Goal: Information Seeking & Learning: Learn about a topic

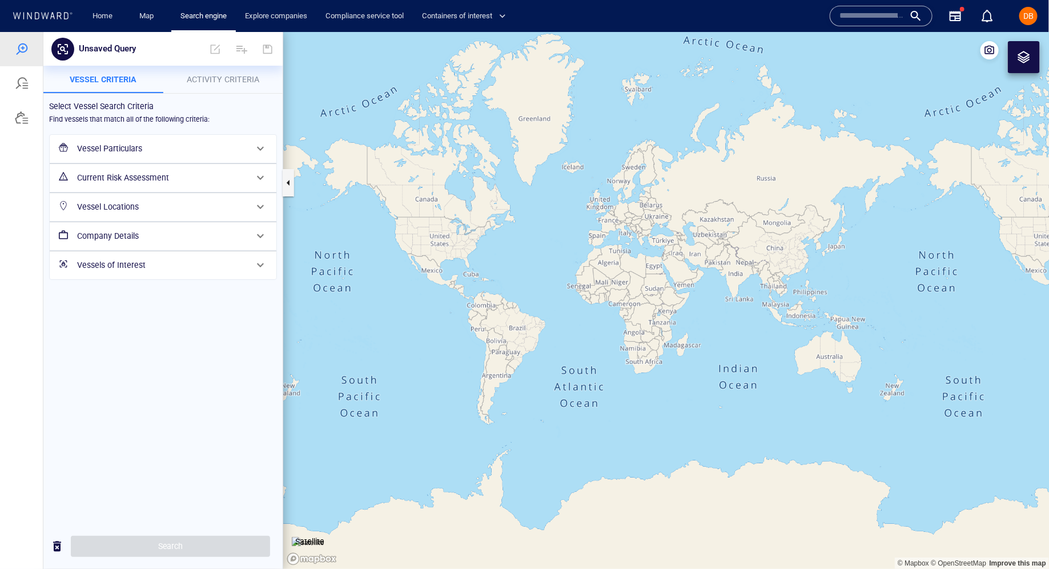
click at [861, 21] on input "text" at bounding box center [872, 15] width 65 height 17
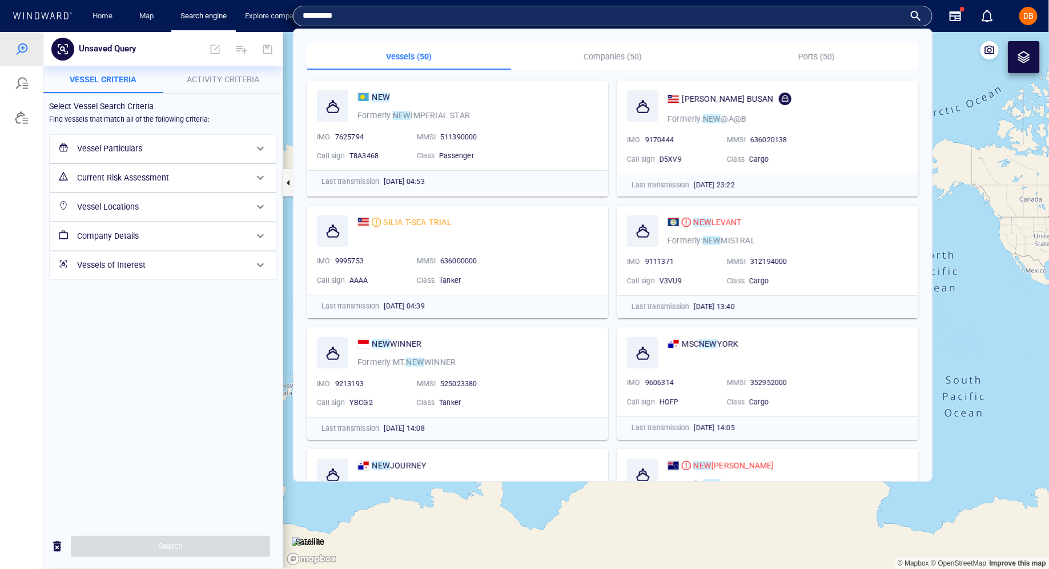
type input "**********"
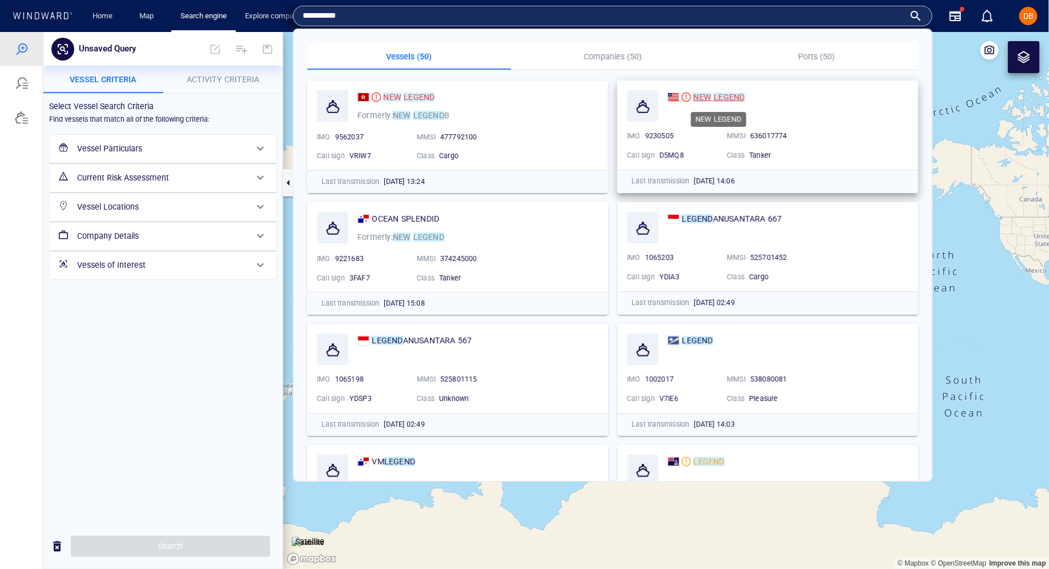
click at [703, 99] on mark "NEW" at bounding box center [702, 97] width 18 height 9
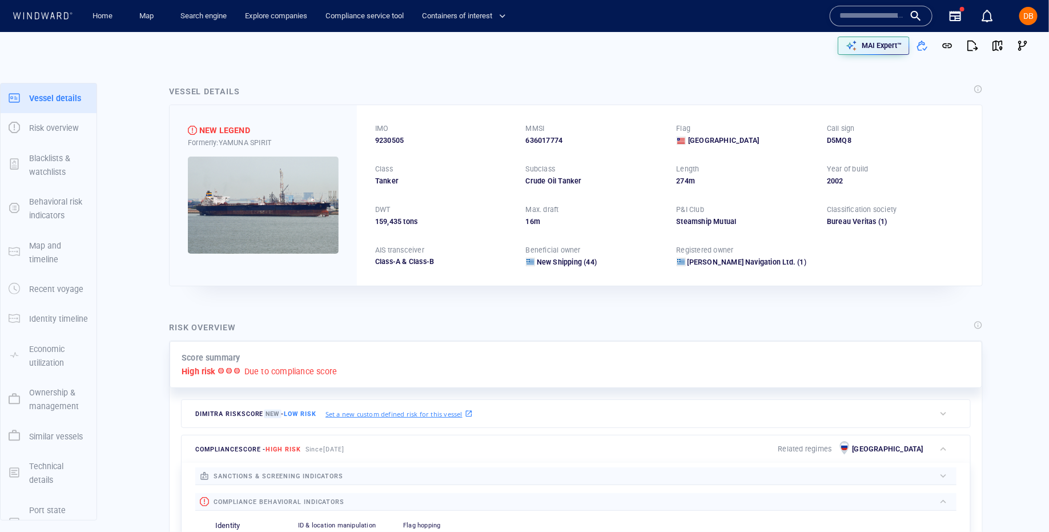
click at [287, 222] on img at bounding box center [263, 205] width 151 height 97
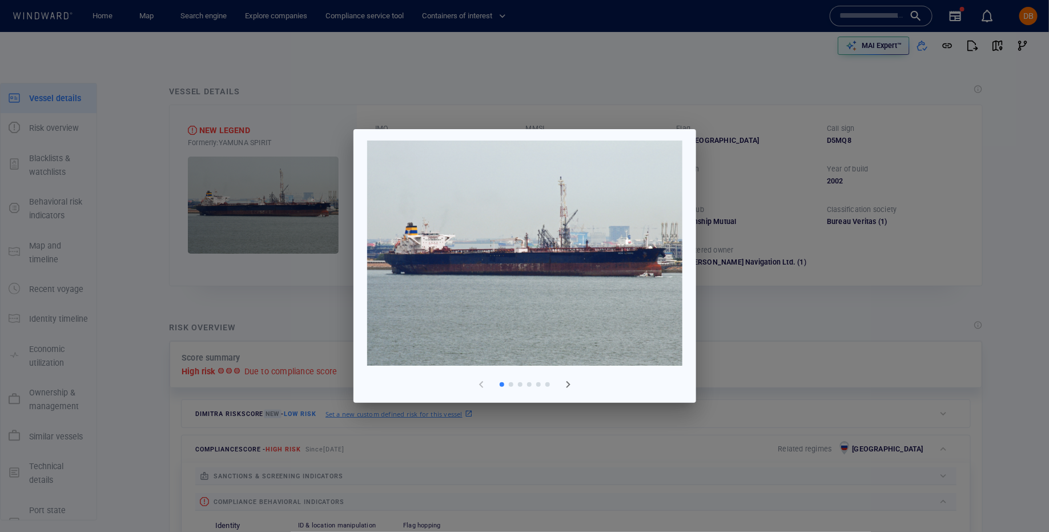
click at [638, 276] on img at bounding box center [524, 253] width 315 height 225
click at [568, 388] on span "button" at bounding box center [569, 385] width 14 height 14
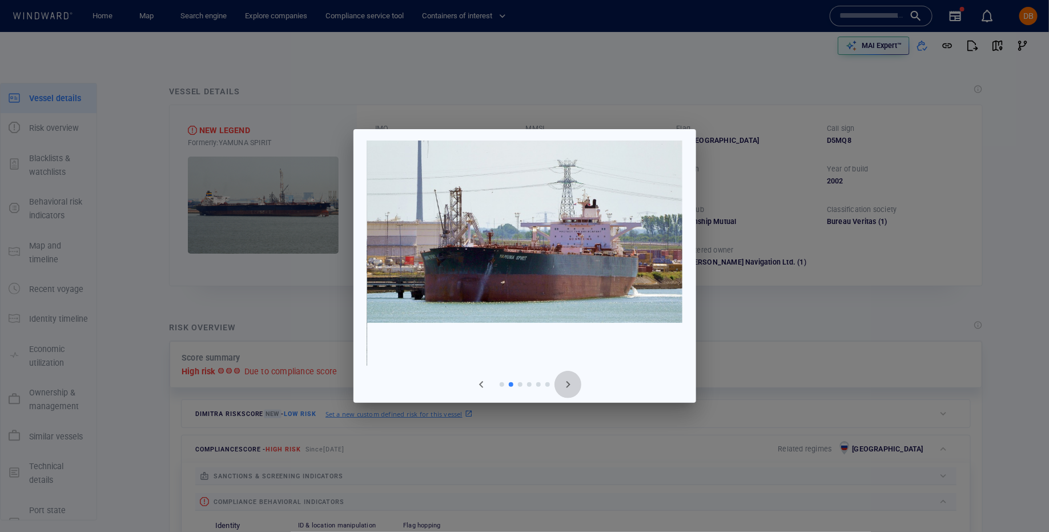
click at [568, 388] on span "button" at bounding box center [569, 385] width 14 height 14
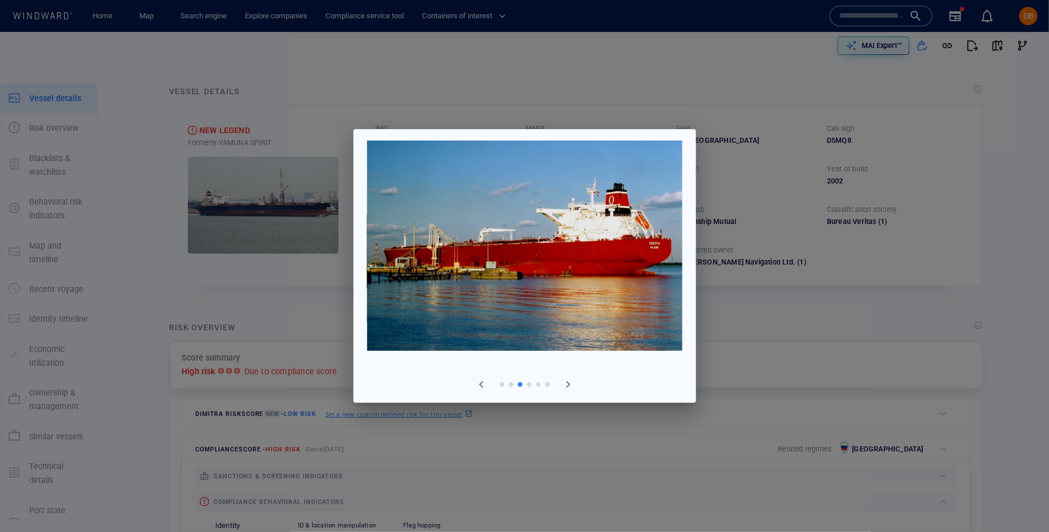
click at [563, 395] on button "button" at bounding box center [568, 384] width 27 height 27
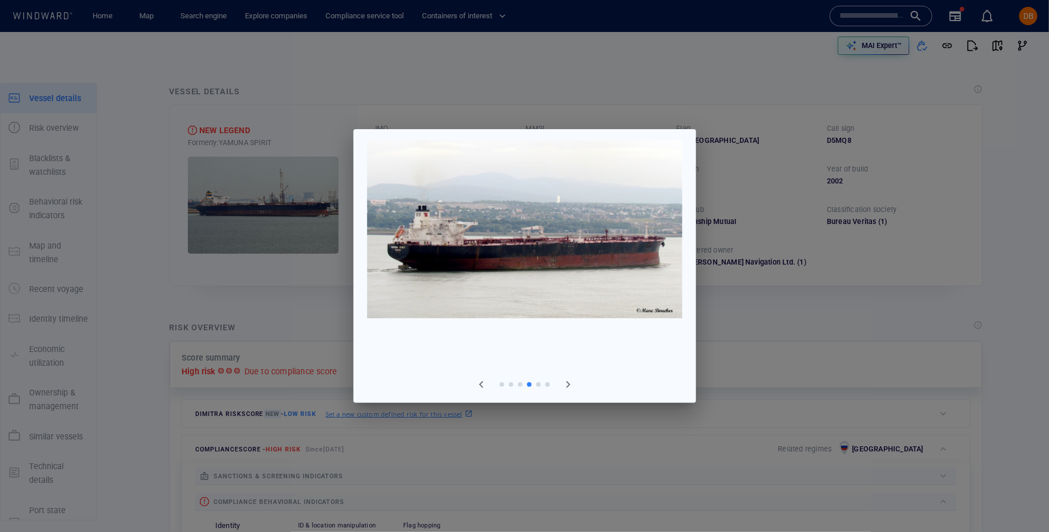
click at [740, 317] on div at bounding box center [524, 266] width 1049 height 532
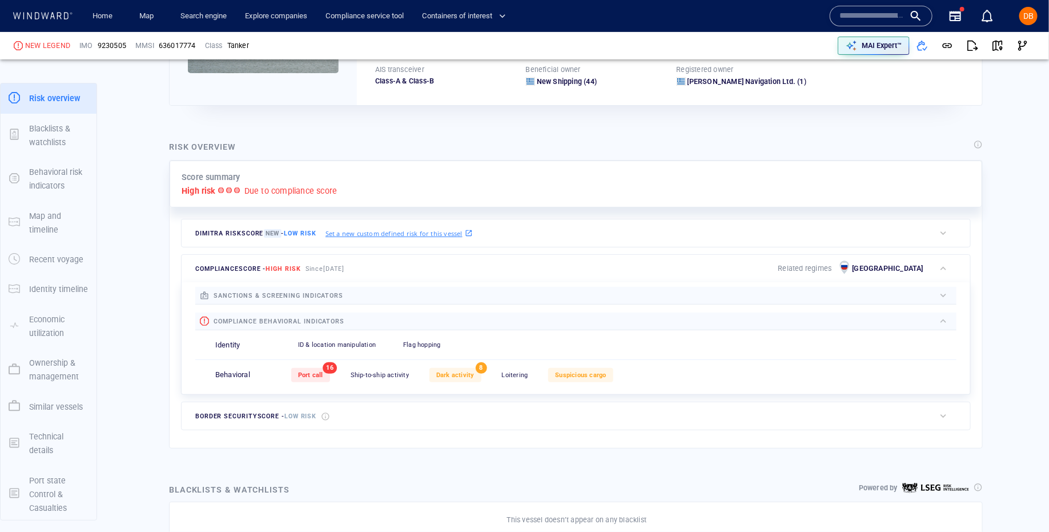
scroll to position [207, 0]
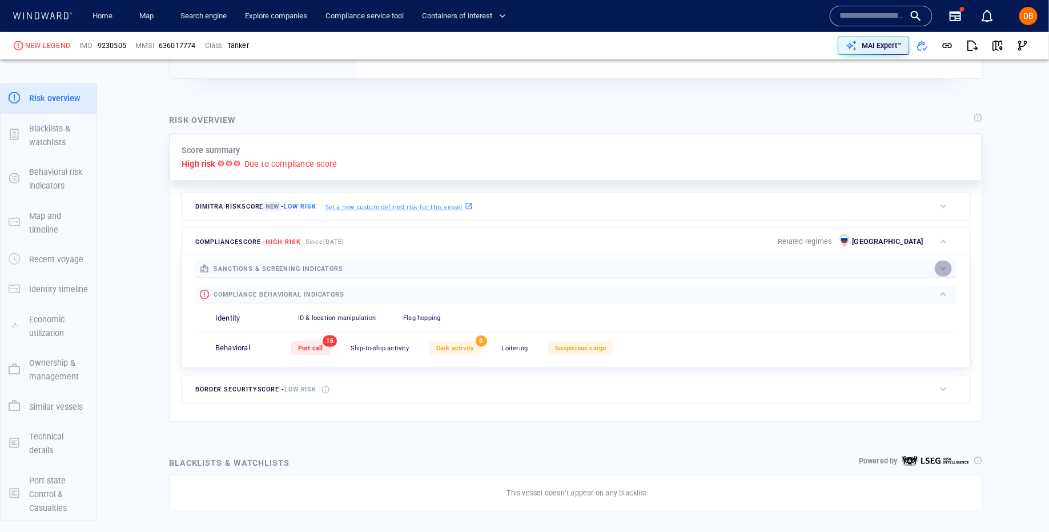
click at [945, 267] on div "button" at bounding box center [943, 268] width 11 height 11
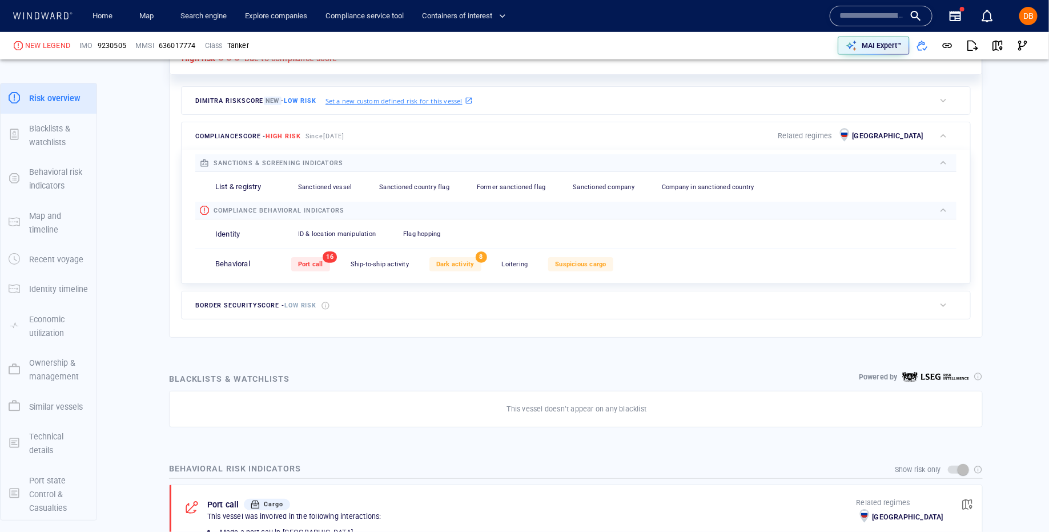
scroll to position [318, 0]
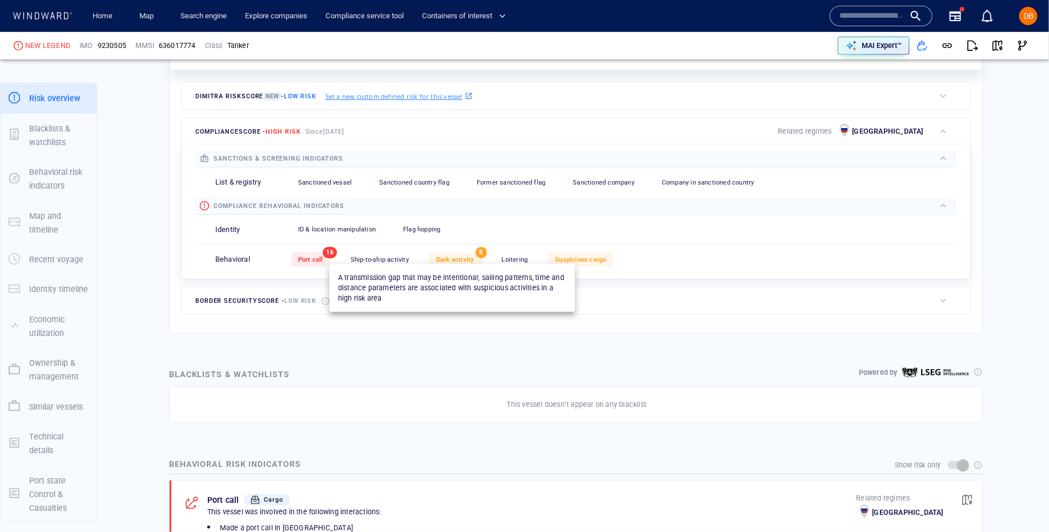
click at [454, 261] on div "Dark activity" at bounding box center [456, 259] width 52 height 14
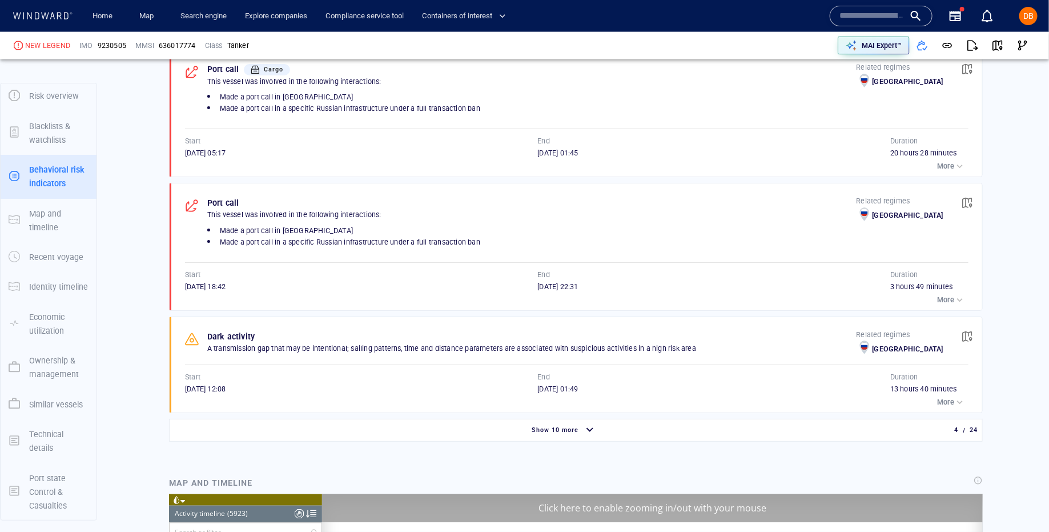
scroll to position [11750, 0]
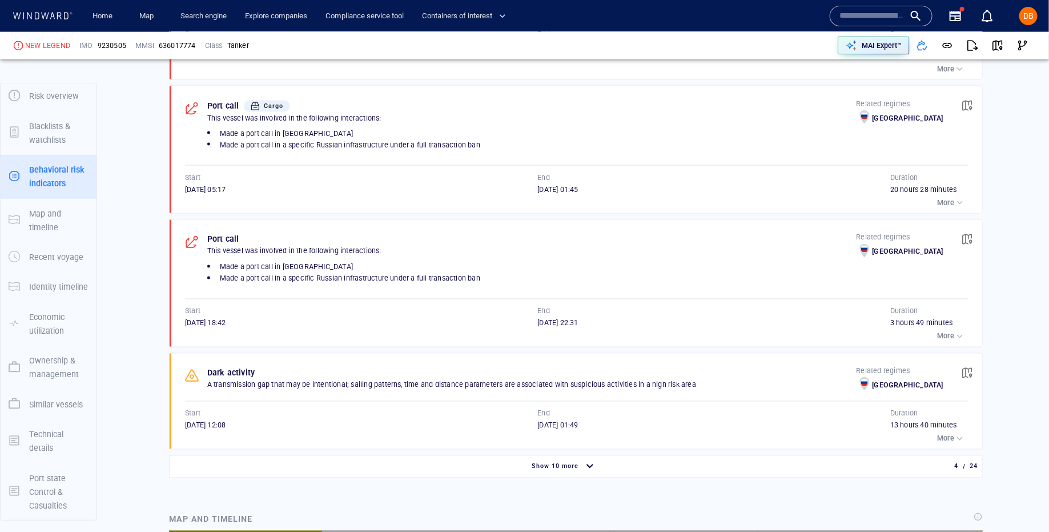
scroll to position [864, 0]
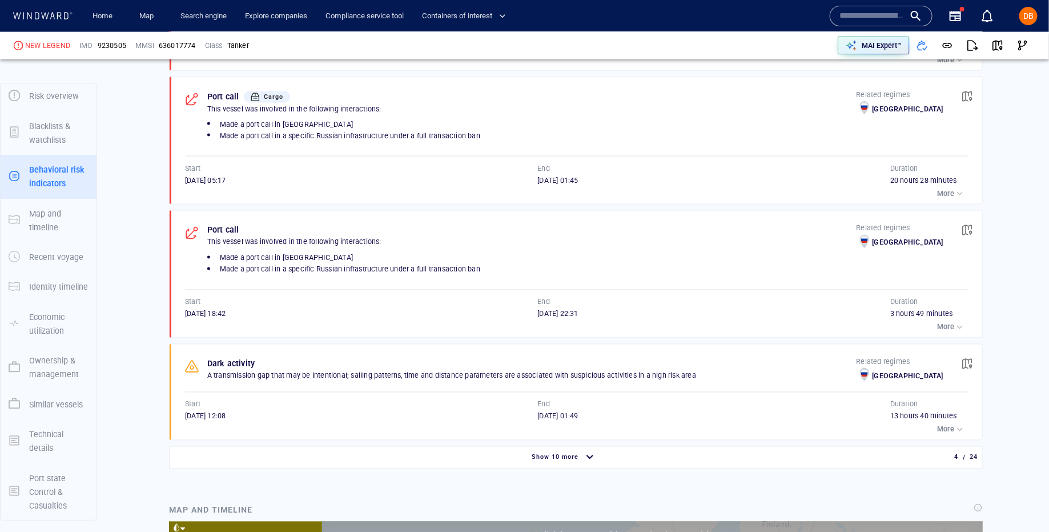
click at [959, 424] on div "button" at bounding box center [960, 429] width 11 height 11
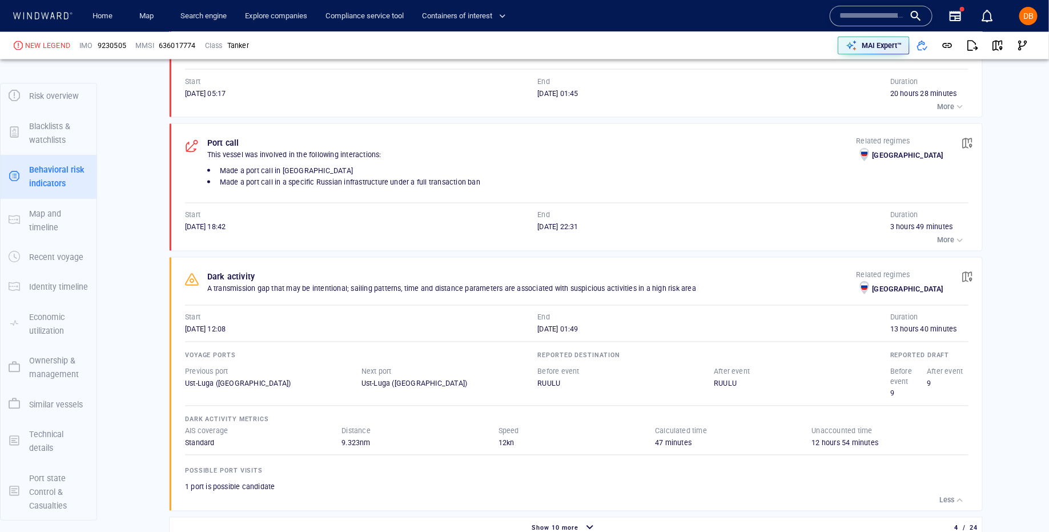
scroll to position [959, 0]
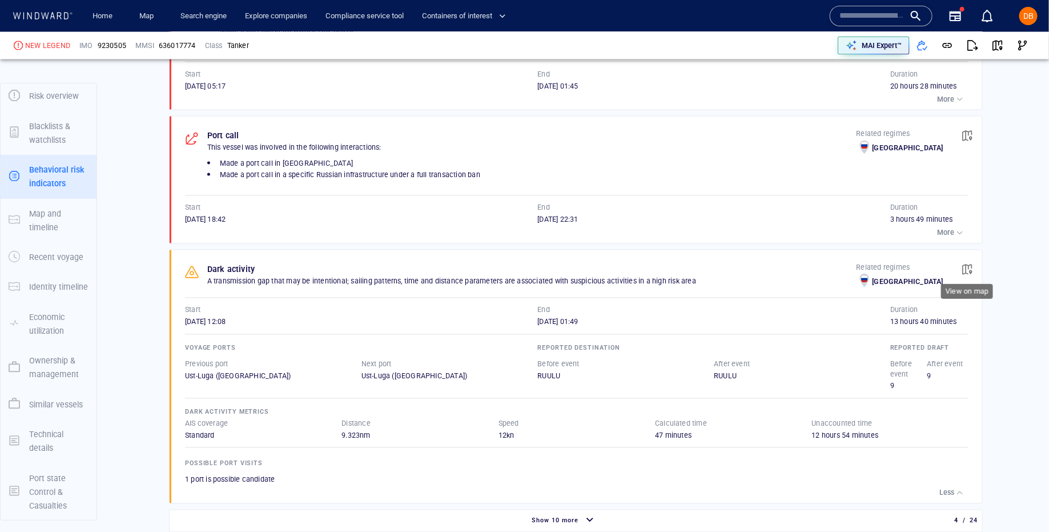
click at [972, 264] on span "button" at bounding box center [967, 269] width 11 height 11
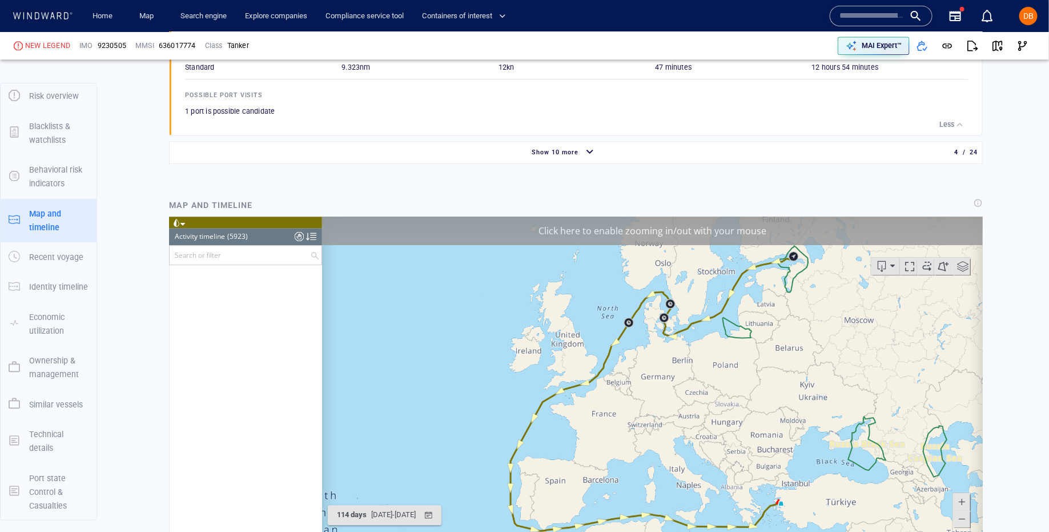
scroll to position [165538, 0]
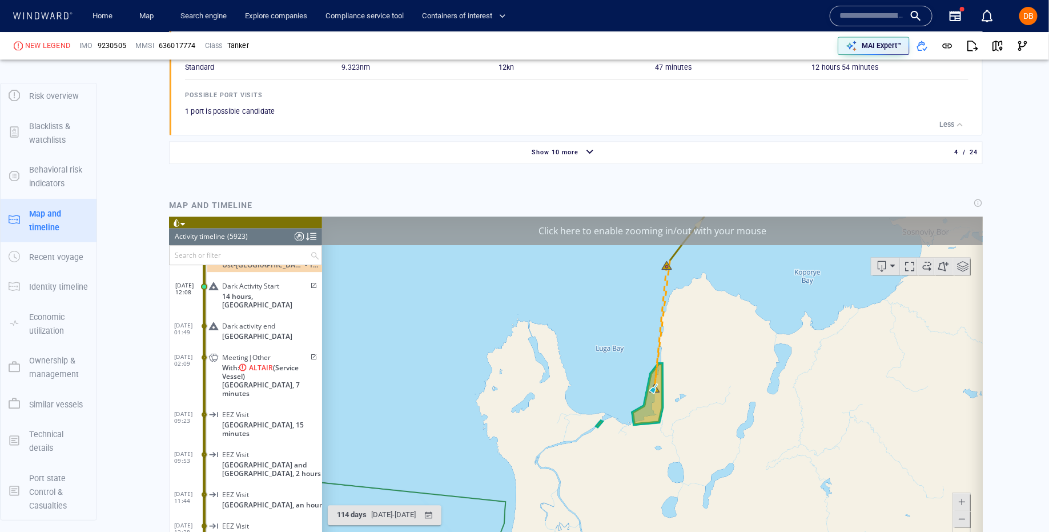
drag, startPoint x: 717, startPoint y: 317, endPoint x: 681, endPoint y: 373, distance: 66.2
click at [681, 373] on canvas "Map" at bounding box center [652, 393] width 661 height 354
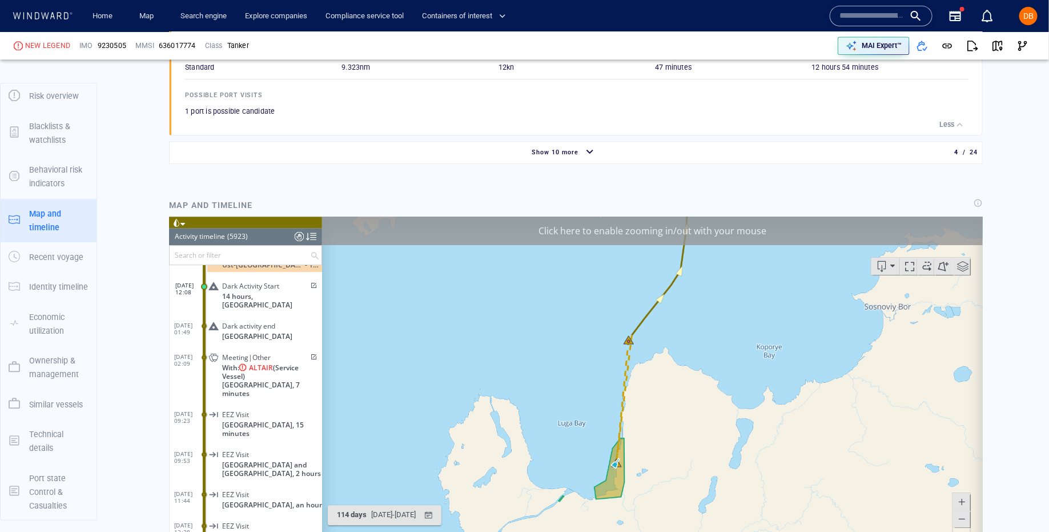
drag, startPoint x: 683, startPoint y: 326, endPoint x: 673, endPoint y: 404, distance: 79.4
click at [673, 404] on canvas "Map" at bounding box center [652, 393] width 661 height 354
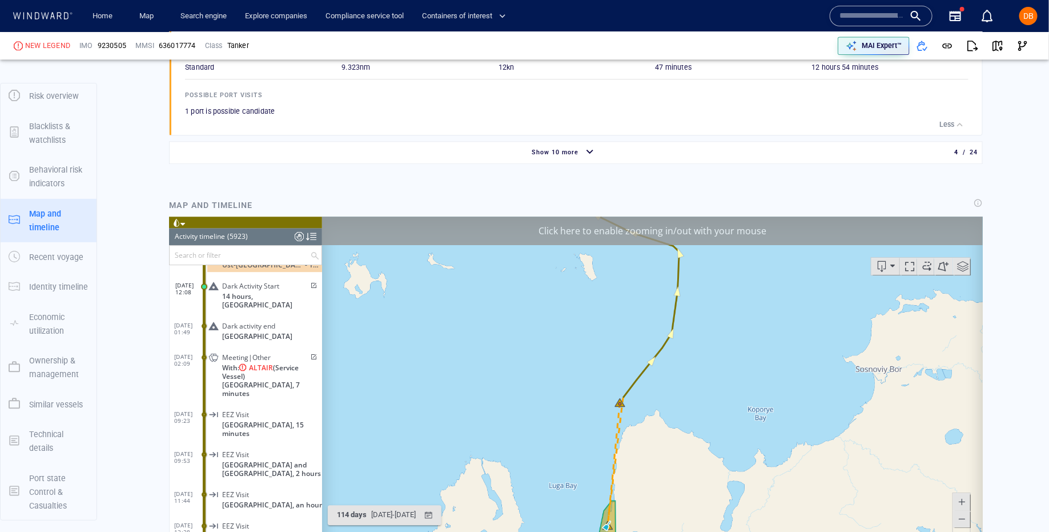
drag, startPoint x: 669, startPoint y: 491, endPoint x: 662, endPoint y: 416, distance: 74.6
click at [662, 416] on canvas "Map" at bounding box center [652, 393] width 661 height 354
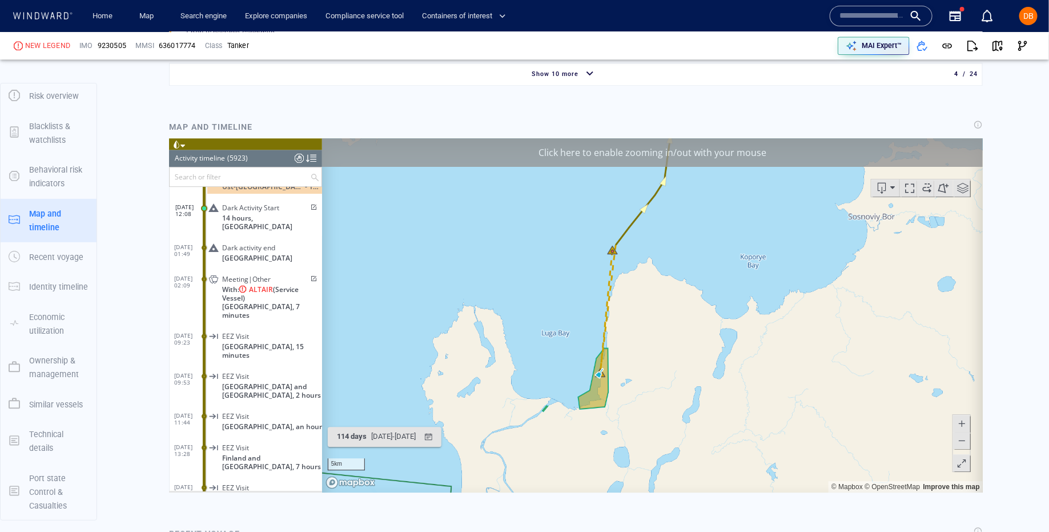
scroll to position [1401, 0]
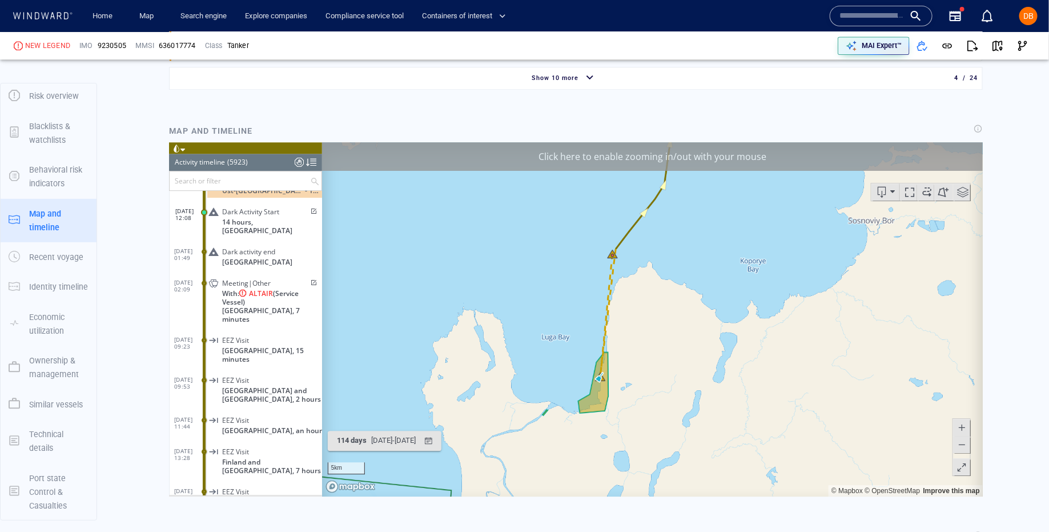
click at [719, 163] on div "Click here to enable zooming in/out with your mouse" at bounding box center [652, 156] width 661 height 29
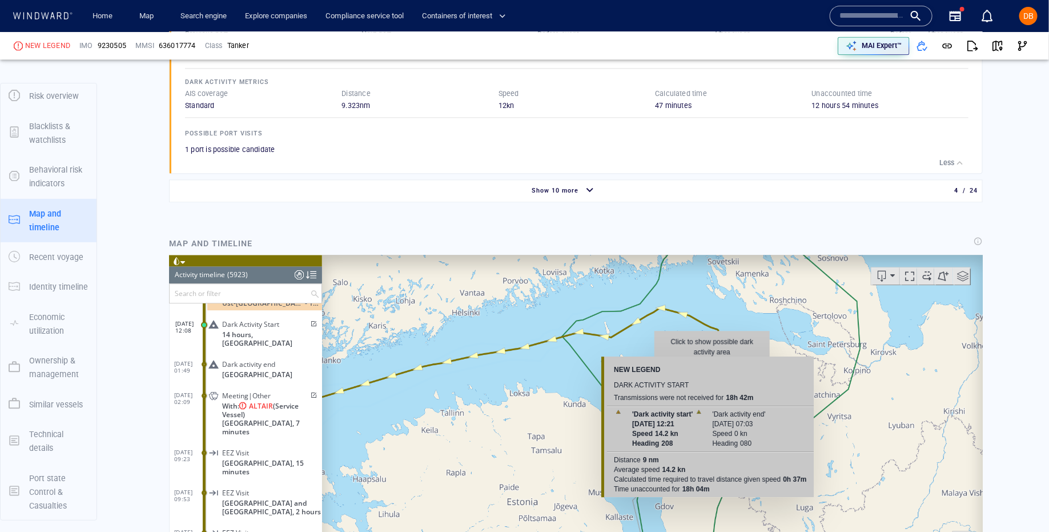
scroll to position [1269, 0]
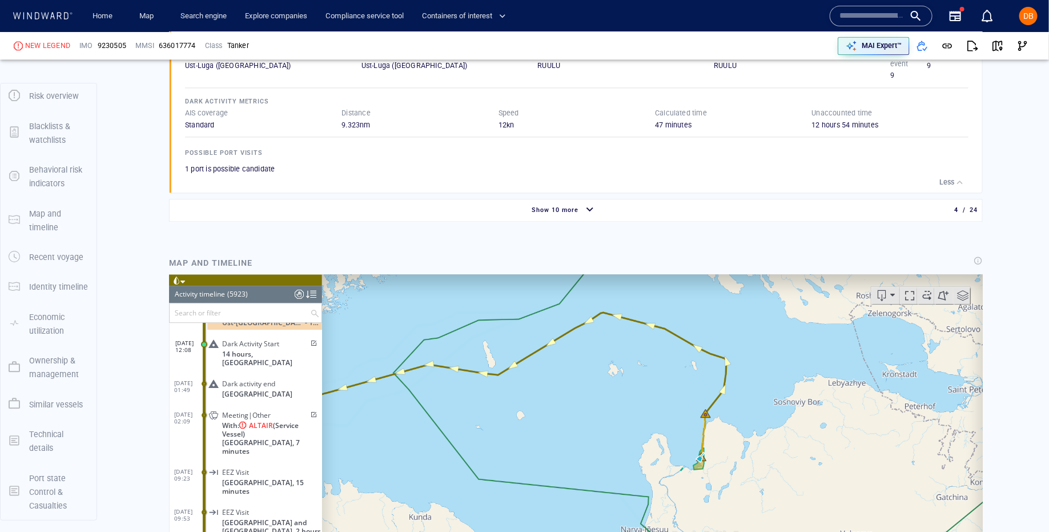
drag, startPoint x: 746, startPoint y: 440, endPoint x: 740, endPoint y: 333, distance: 107.0
click at [740, 333] on canvas "Map" at bounding box center [652, 451] width 661 height 354
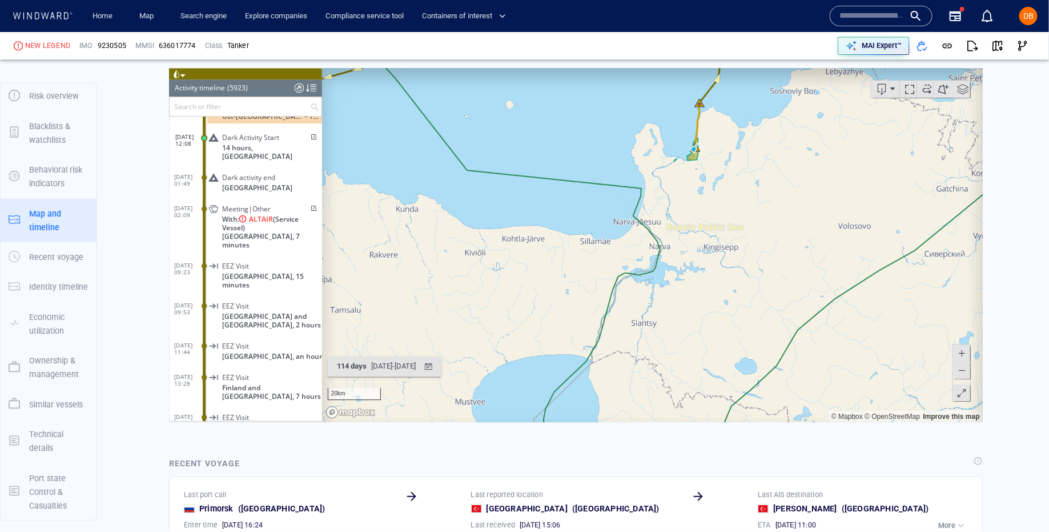
scroll to position [1492, 0]
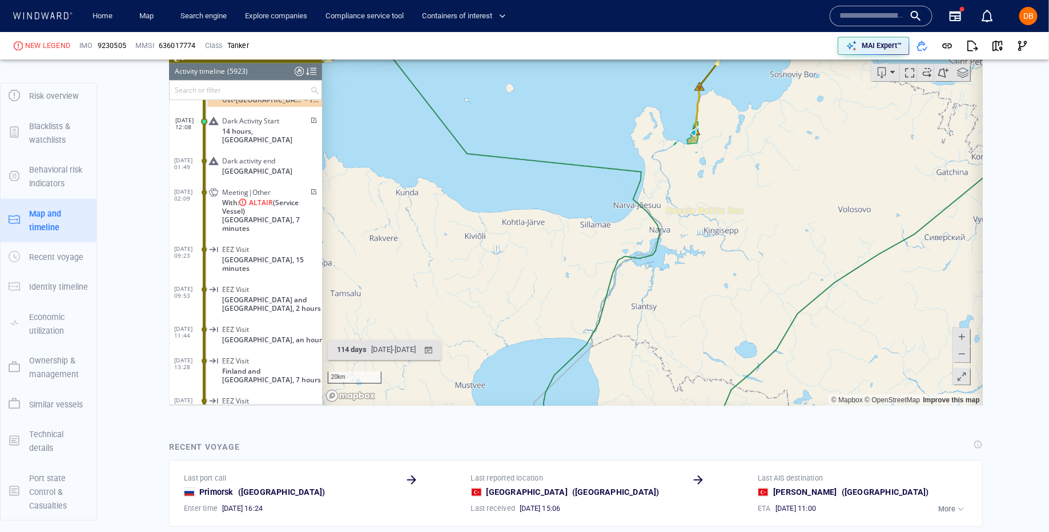
drag, startPoint x: 750, startPoint y: 179, endPoint x: 752, endPoint y: 276, distance: 97.7
click at [752, 276] on canvas "Map" at bounding box center [652, 228] width 661 height 354
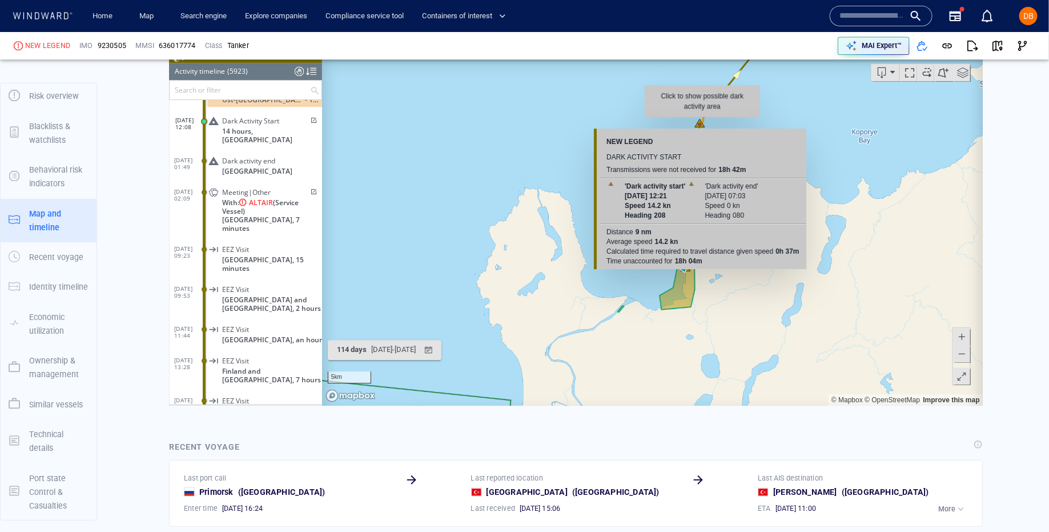
click at [700, 123] on canvas "Map" at bounding box center [652, 228] width 661 height 354
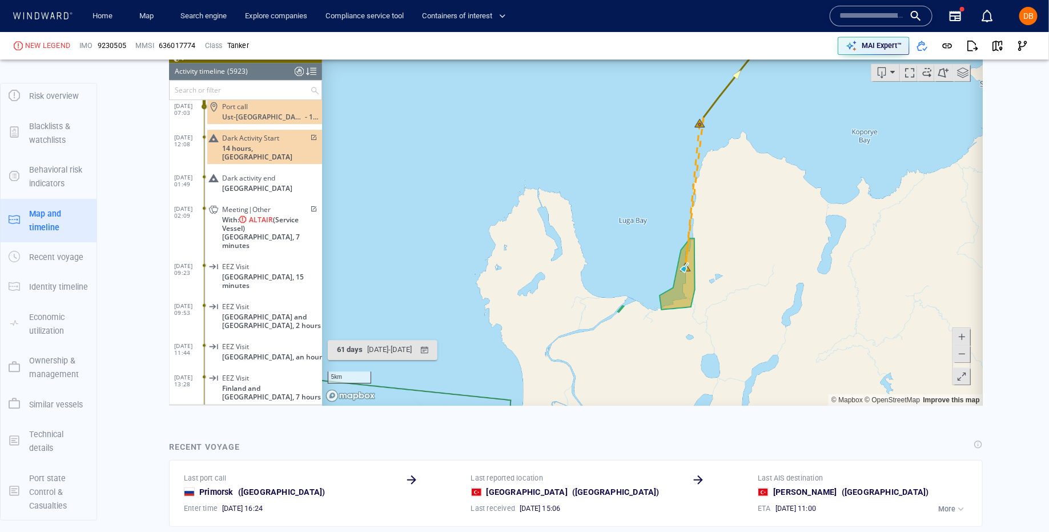
scroll to position [165444, 0]
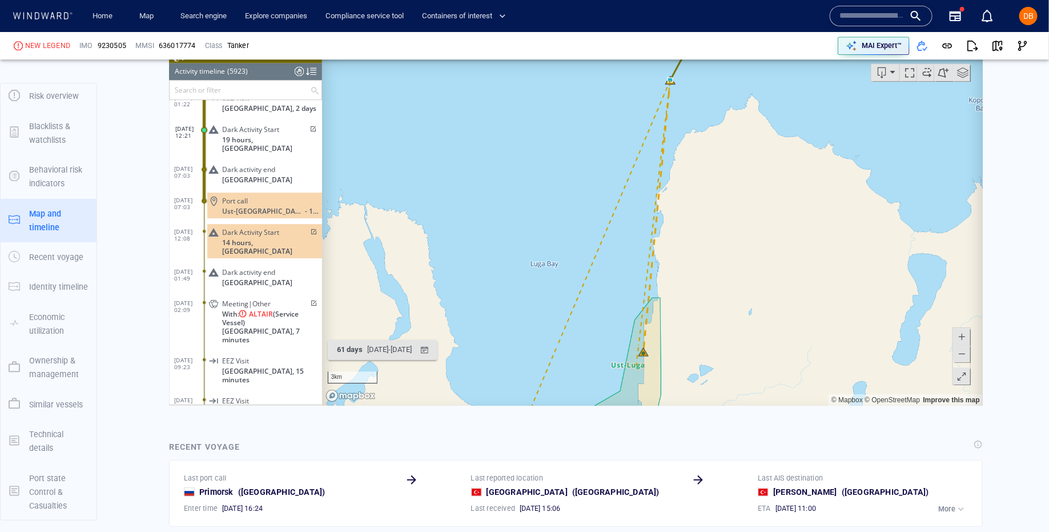
drag, startPoint x: 731, startPoint y: 271, endPoint x: 745, endPoint y: 208, distance: 63.8
click at [745, 208] on canvas "Map" at bounding box center [652, 228] width 661 height 354
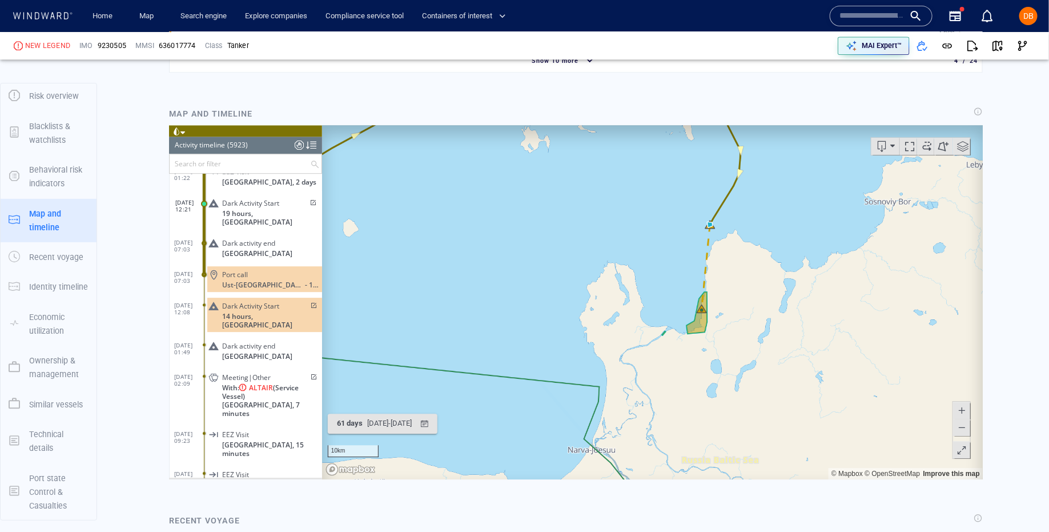
scroll to position [1421, 0]
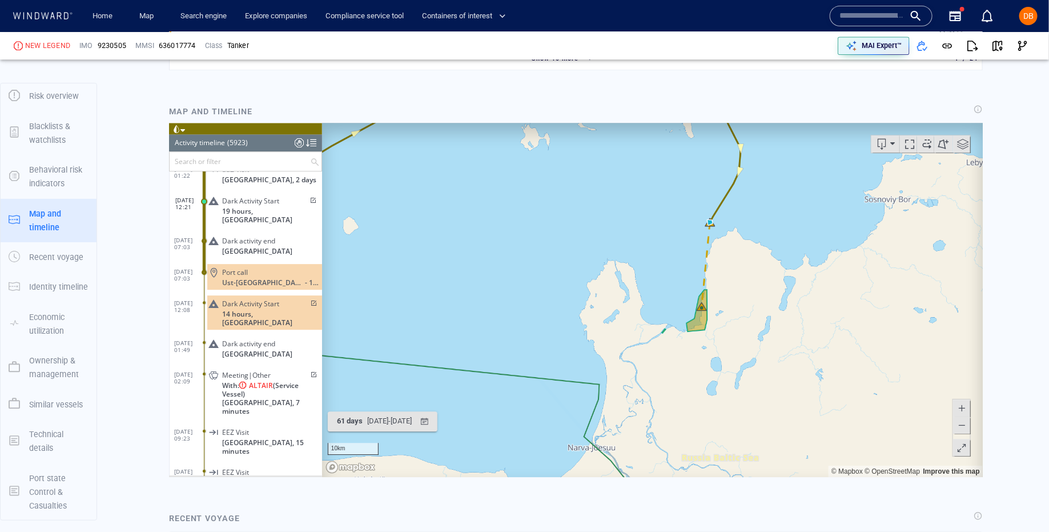
click at [299, 141] on div at bounding box center [298, 142] width 9 height 17
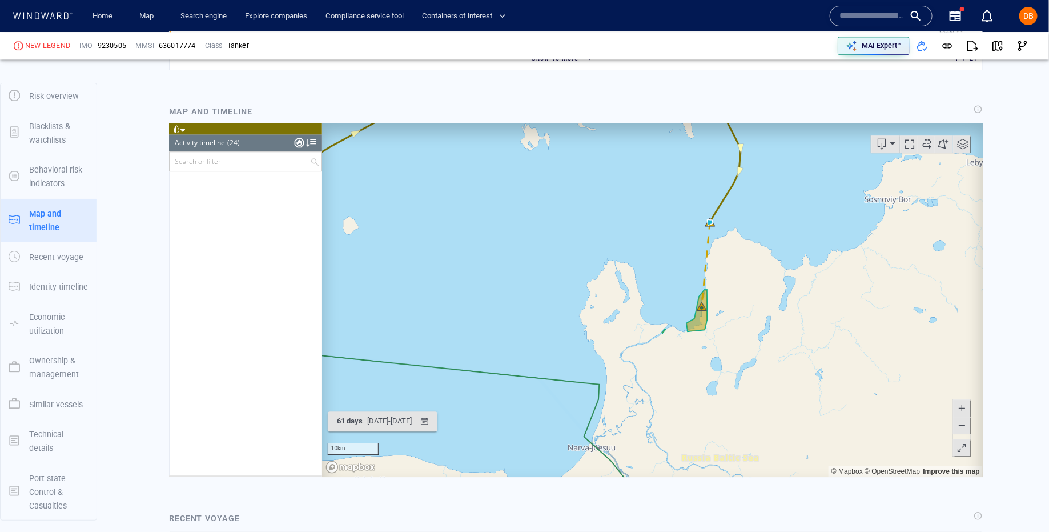
click at [298, 141] on div at bounding box center [298, 142] width 9 height 17
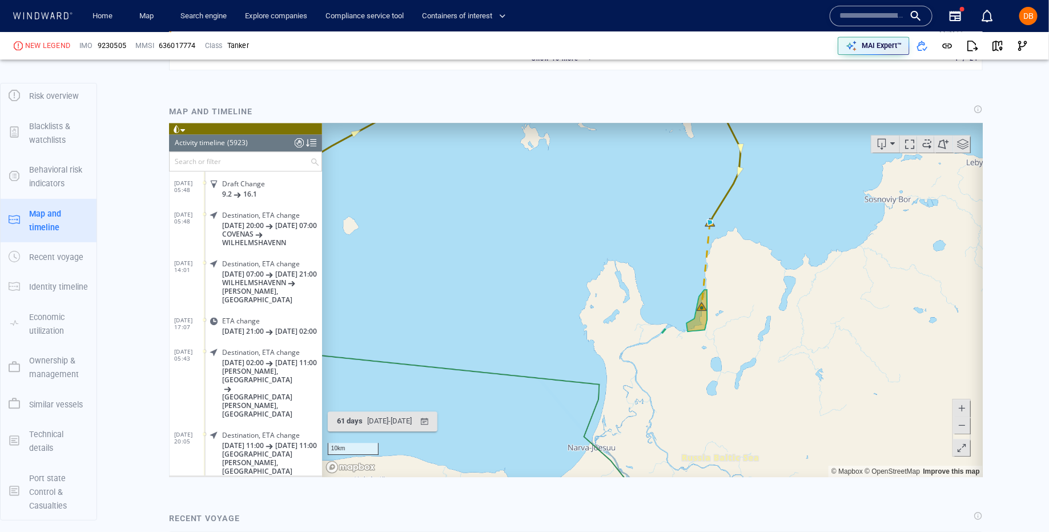
click at [296, 141] on div at bounding box center [298, 142] width 9 height 17
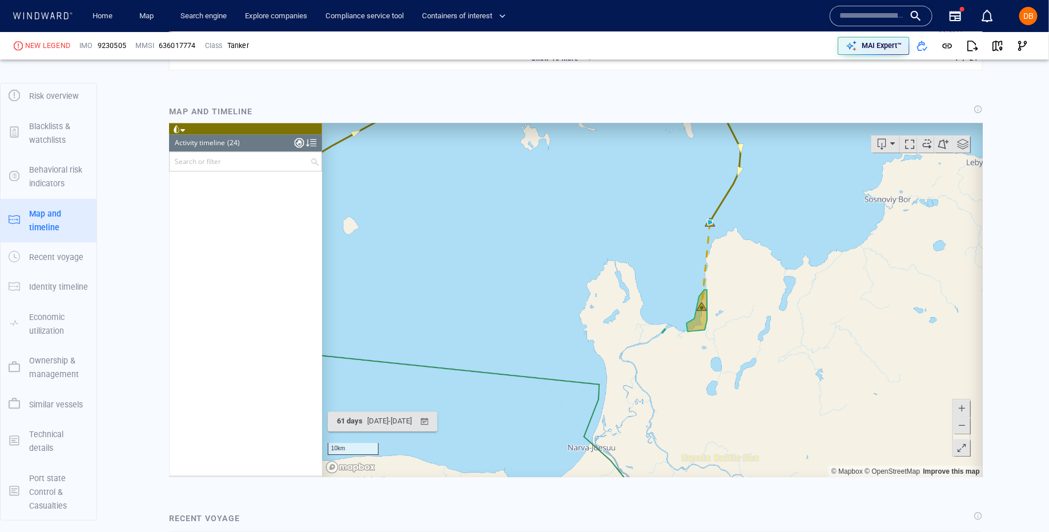
click at [297, 141] on div at bounding box center [298, 142] width 9 height 17
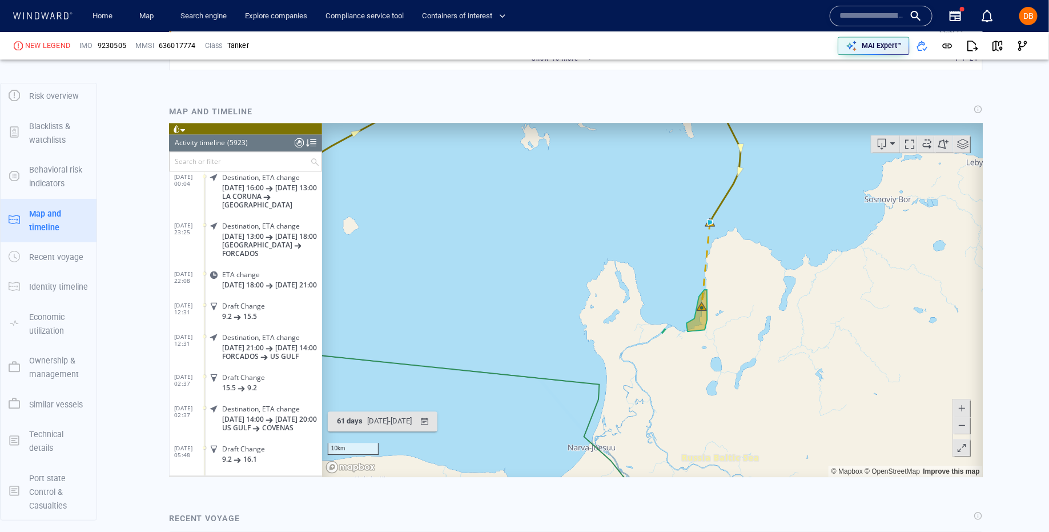
scroll to position [0, 0]
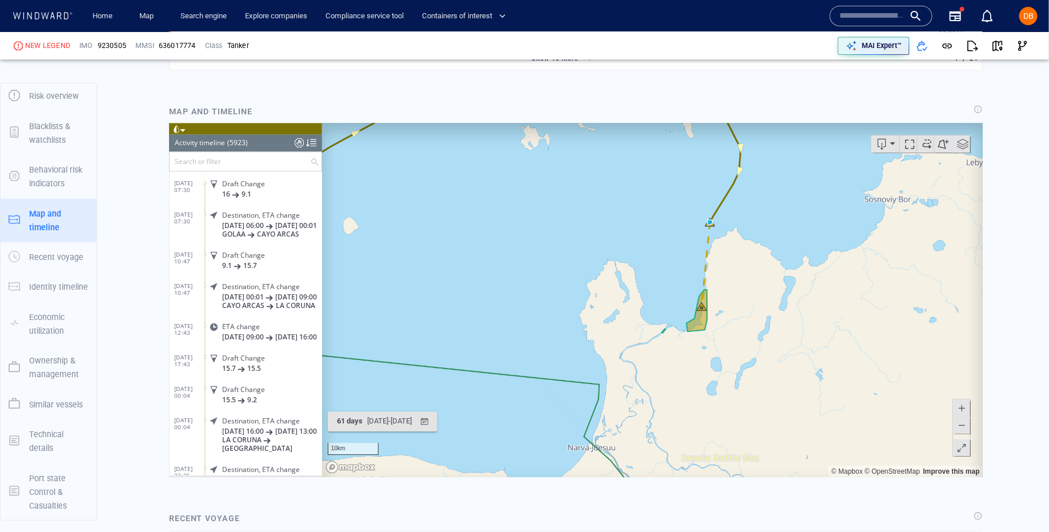
click at [294, 142] on div at bounding box center [298, 142] width 9 height 17
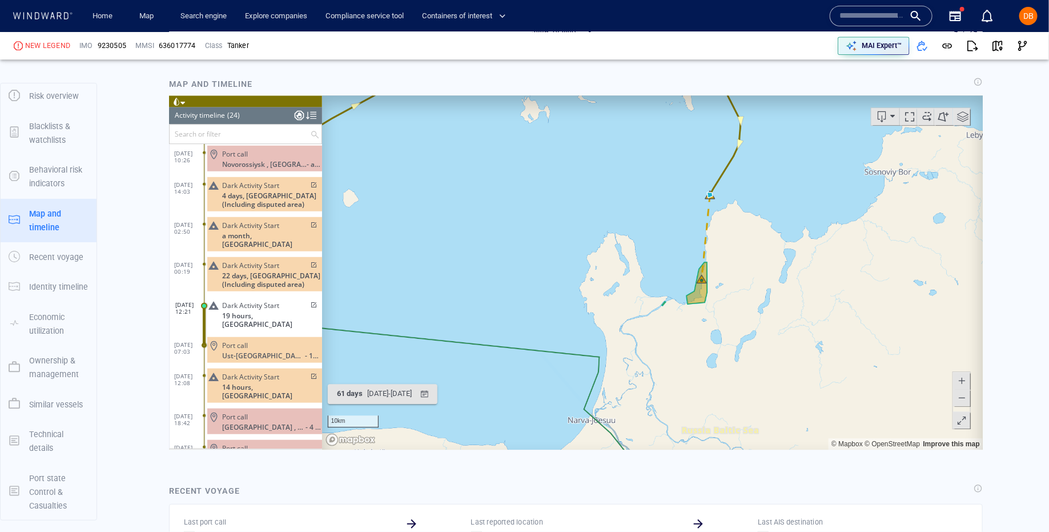
scroll to position [480, 0]
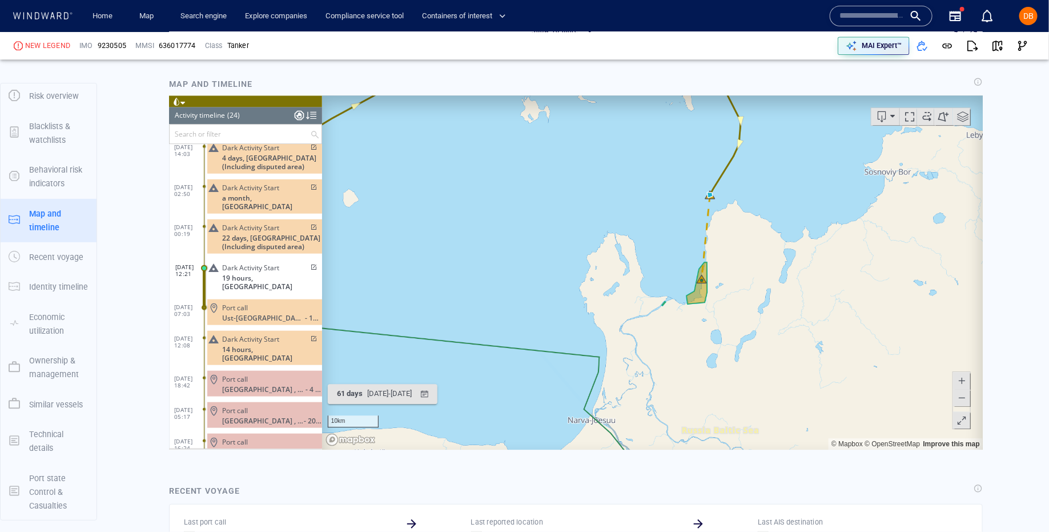
click at [296, 115] on div at bounding box center [298, 114] width 9 height 17
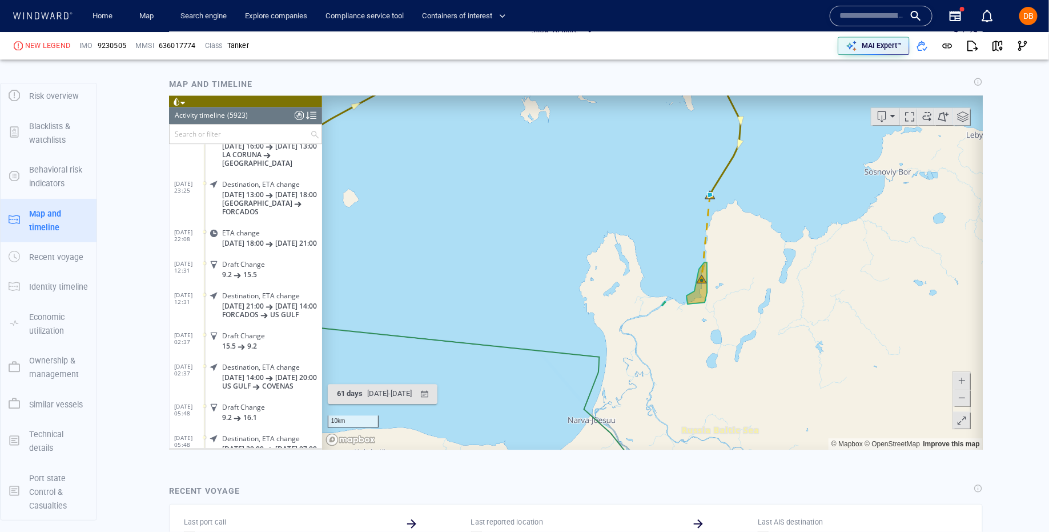
scroll to position [238, 0]
click at [923, 116] on span at bounding box center [926, 115] width 17 height 17
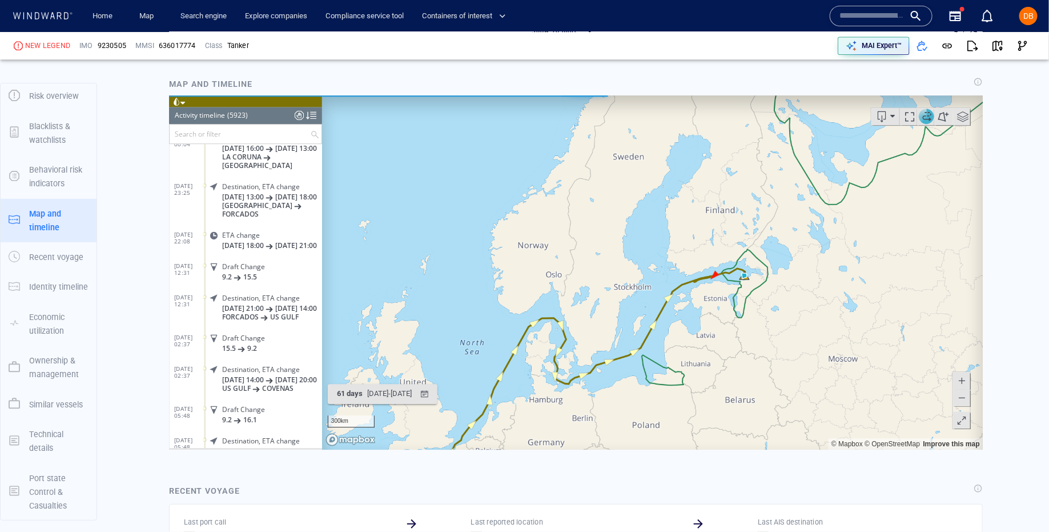
drag, startPoint x: 759, startPoint y: 305, endPoint x: 804, endPoint y: 127, distance: 183.3
click at [803, 127] on canvas "Map" at bounding box center [652, 272] width 661 height 354
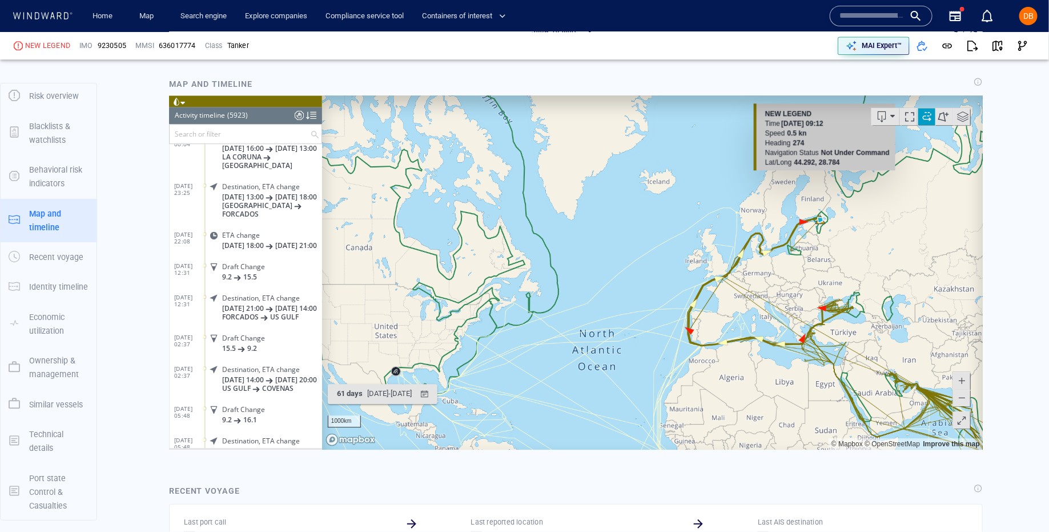
drag, startPoint x: 820, startPoint y: 312, endPoint x: 823, endPoint y: 179, distance: 133.1
click at [823, 179] on canvas "Map" at bounding box center [652, 272] width 661 height 354
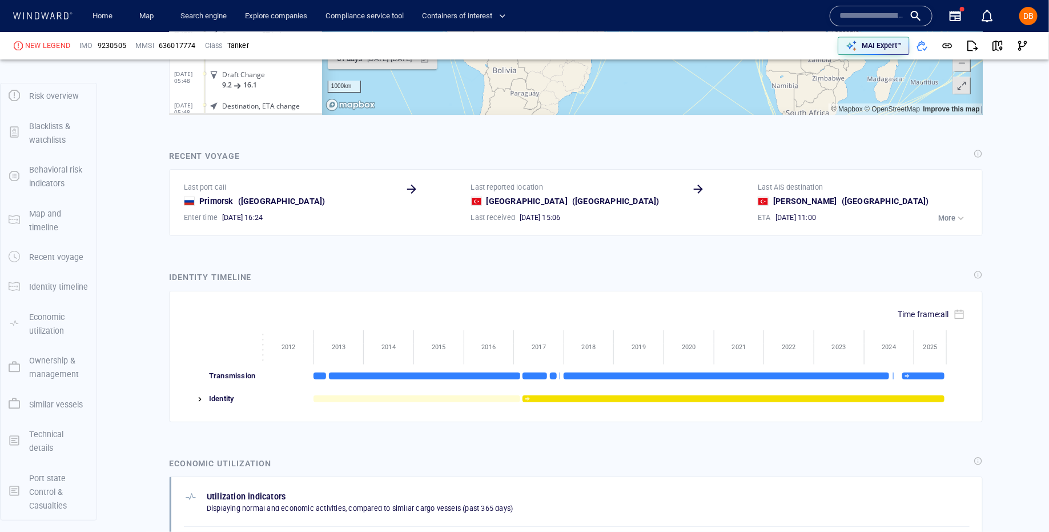
scroll to position [1791, 0]
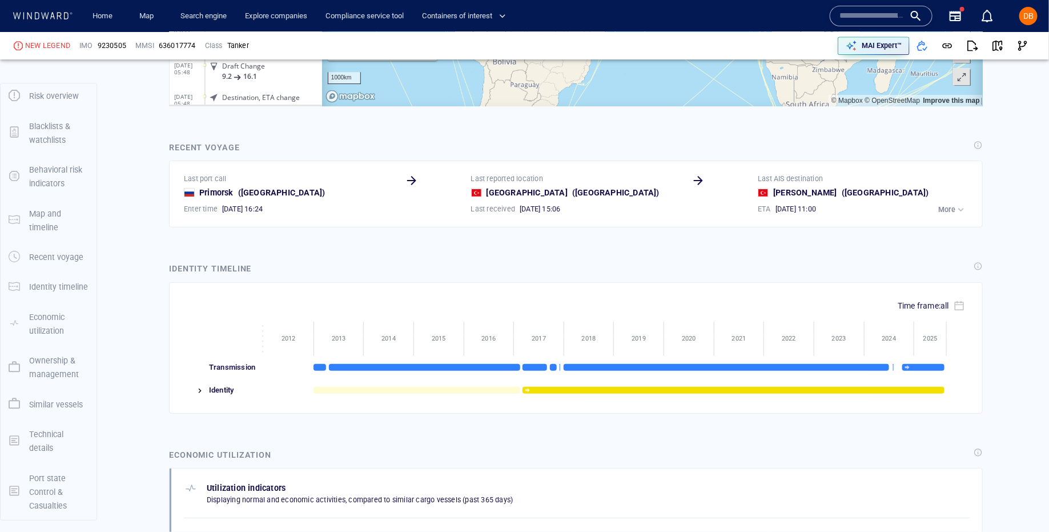
click at [198, 386] on img at bounding box center [199, 390] width 9 height 9
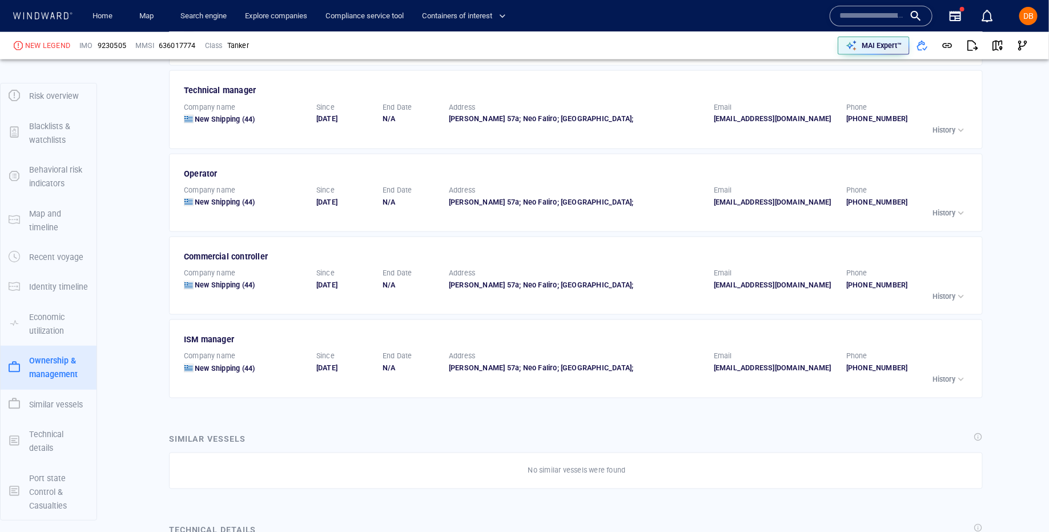
scroll to position [2779, 0]
click at [223, 368] on span "New Shipping" at bounding box center [217, 366] width 45 height 9
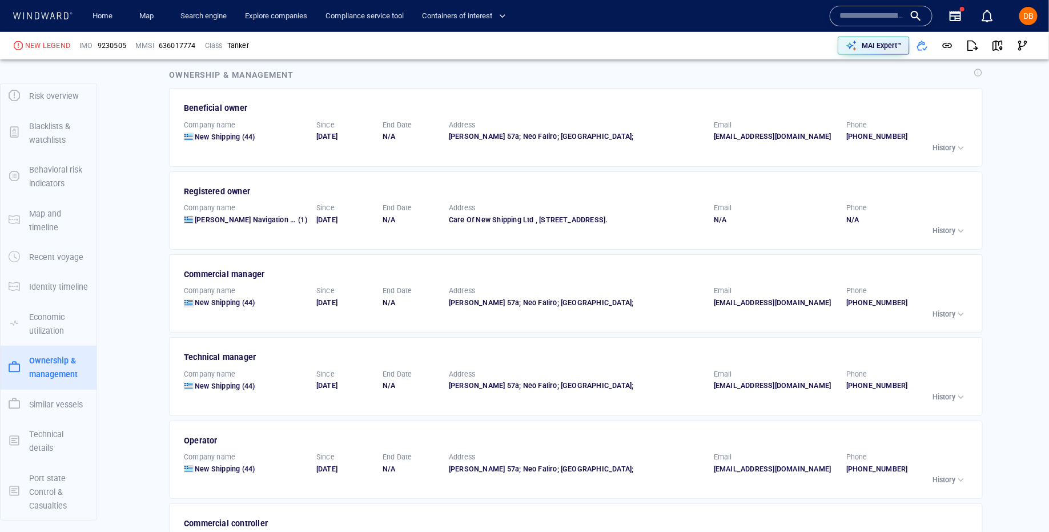
scroll to position [2503, 0]
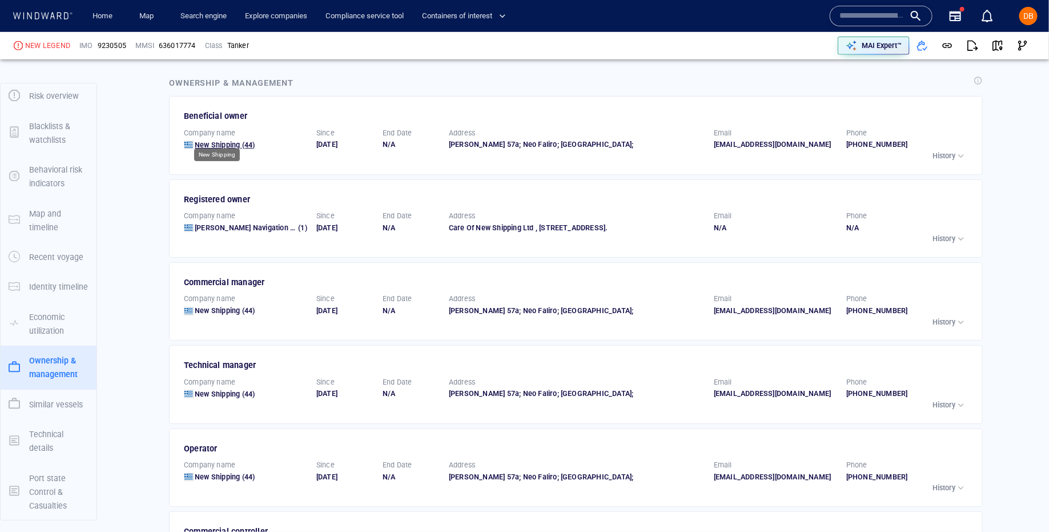
click at [238, 141] on span "New Shipping" at bounding box center [217, 145] width 45 height 9
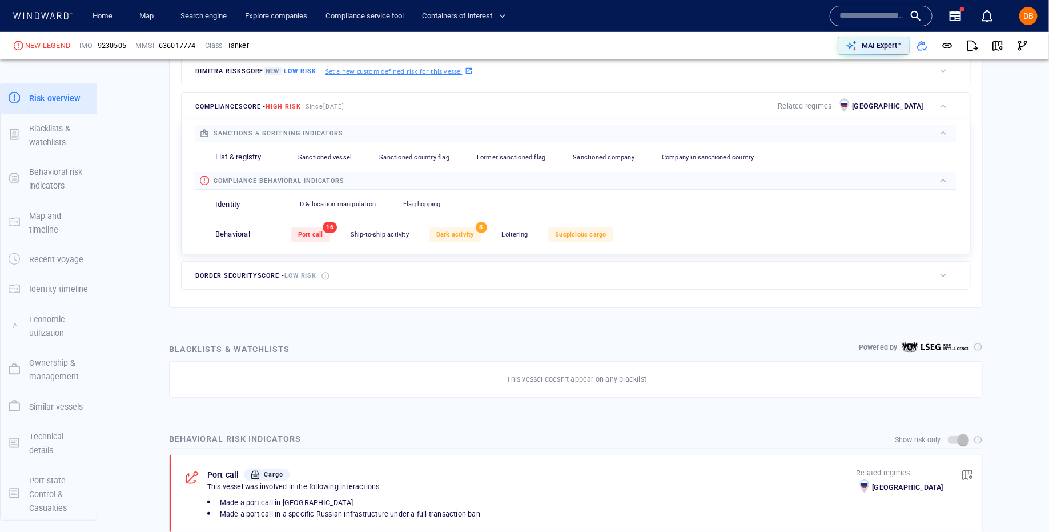
scroll to position [342, 0]
click at [206, 16] on link "Search engine" at bounding box center [203, 16] width 55 height 20
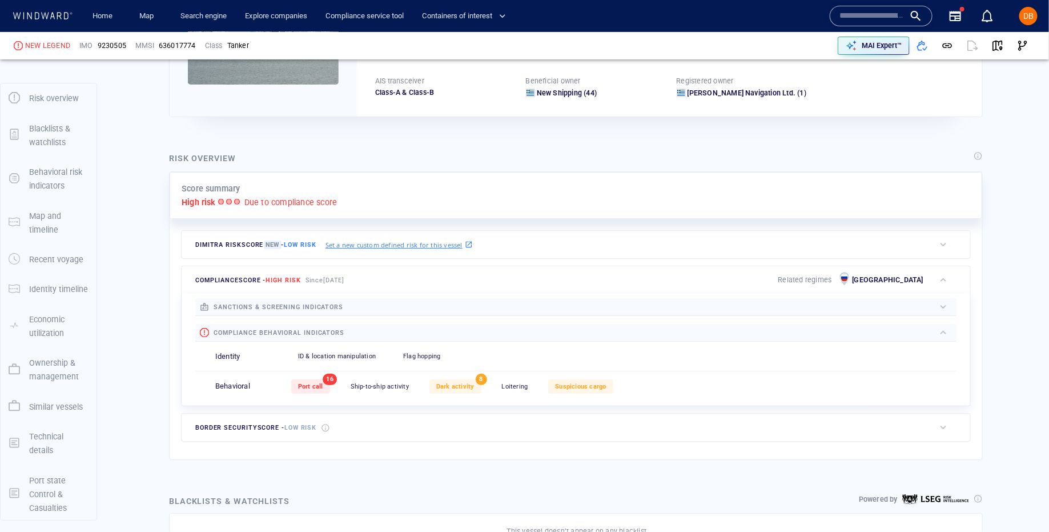
scroll to position [235, 0]
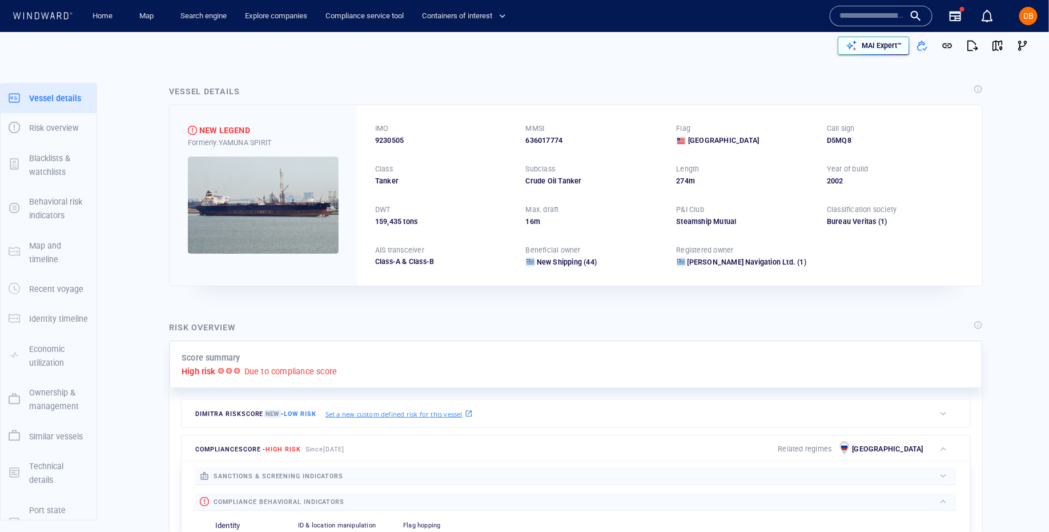
click at [899, 47] on p "MAI Expert™" at bounding box center [882, 46] width 40 height 10
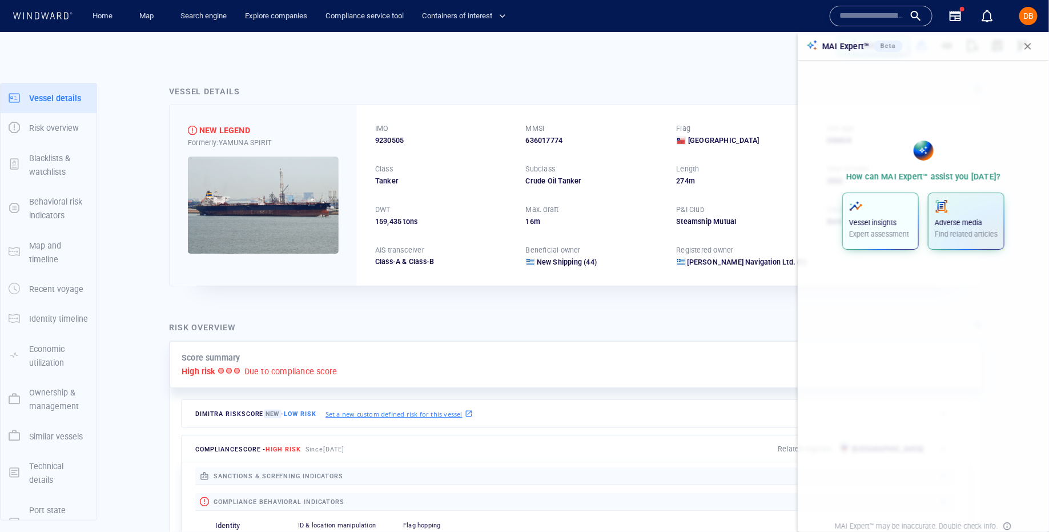
click at [891, 198] on button "Vessel insights Expert assessment" at bounding box center [881, 221] width 77 height 57
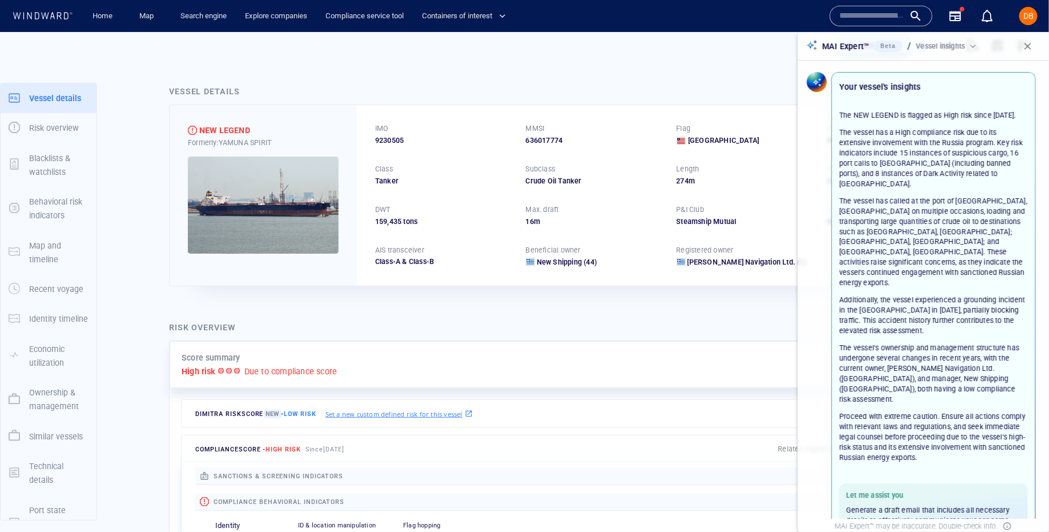
scroll to position [46, 0]
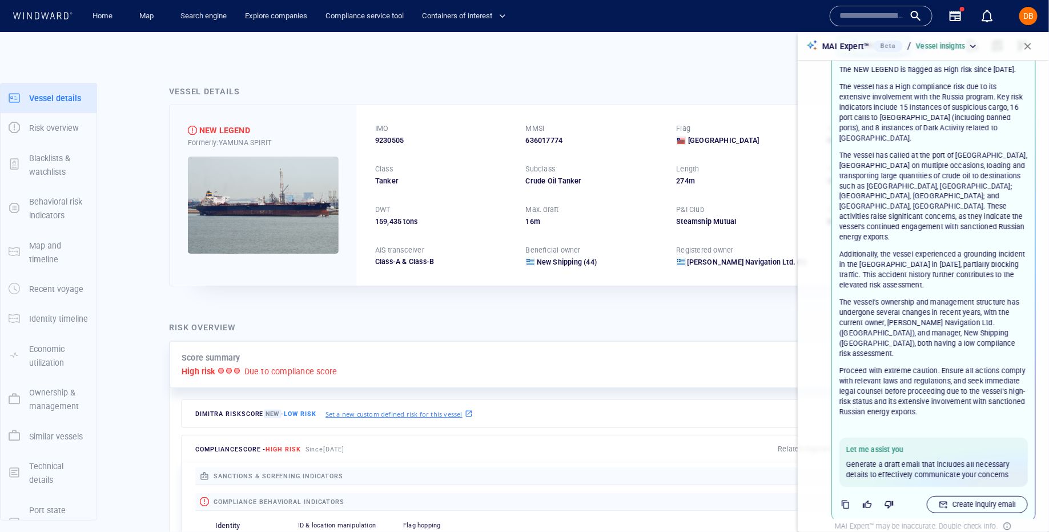
click at [987, 499] on p "Create inquiry email" at bounding box center [984, 504] width 63 height 10
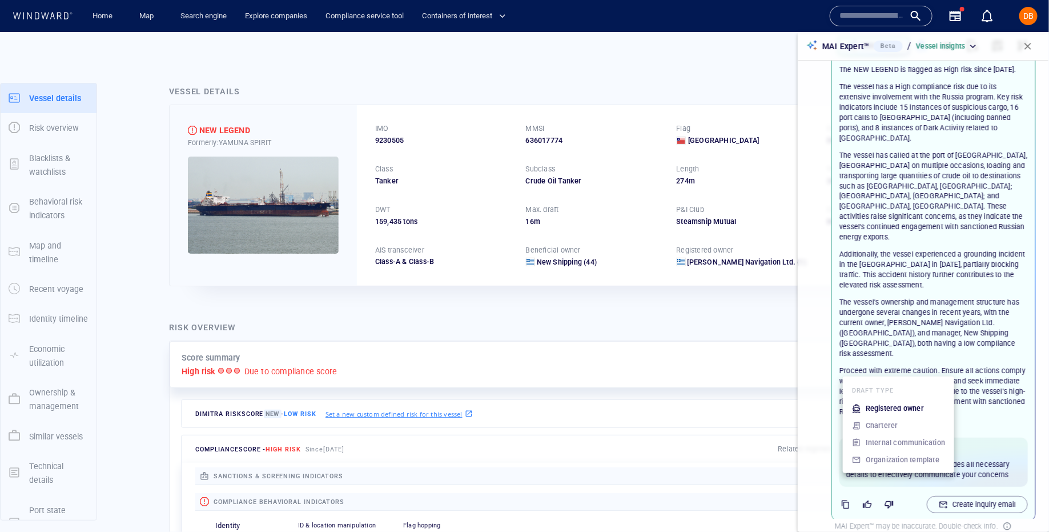
click at [912, 462] on ul "Draft type Registered owner Charterer Internal communication Organization templ…" at bounding box center [898, 424] width 111 height 97
click at [908, 407] on p "Registered owner" at bounding box center [895, 408] width 58 height 10
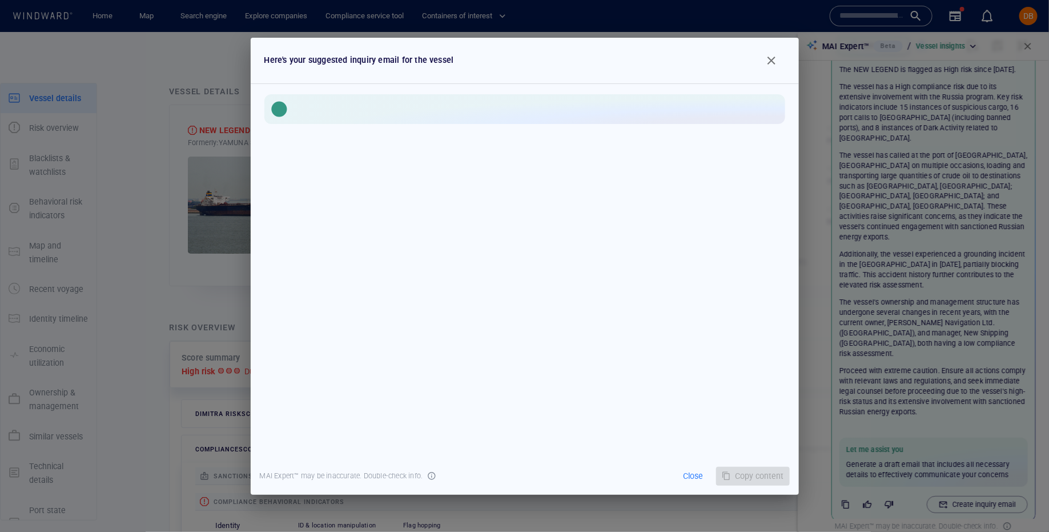
click at [769, 62] on span "button" at bounding box center [772, 61] width 14 height 14
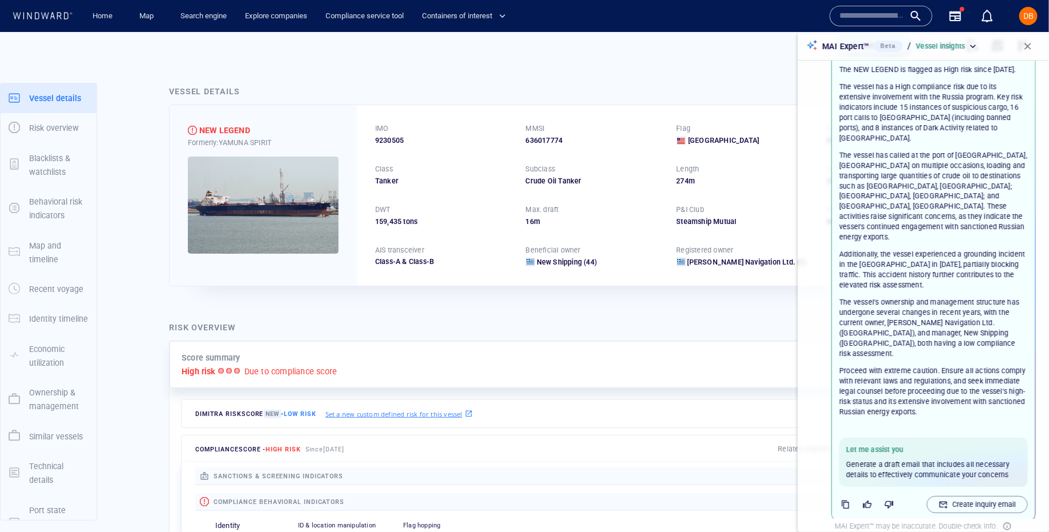
click at [843, 500] on icon "button" at bounding box center [845, 504] width 7 height 9
click at [1029, 51] on button "button" at bounding box center [1028, 46] width 25 height 25
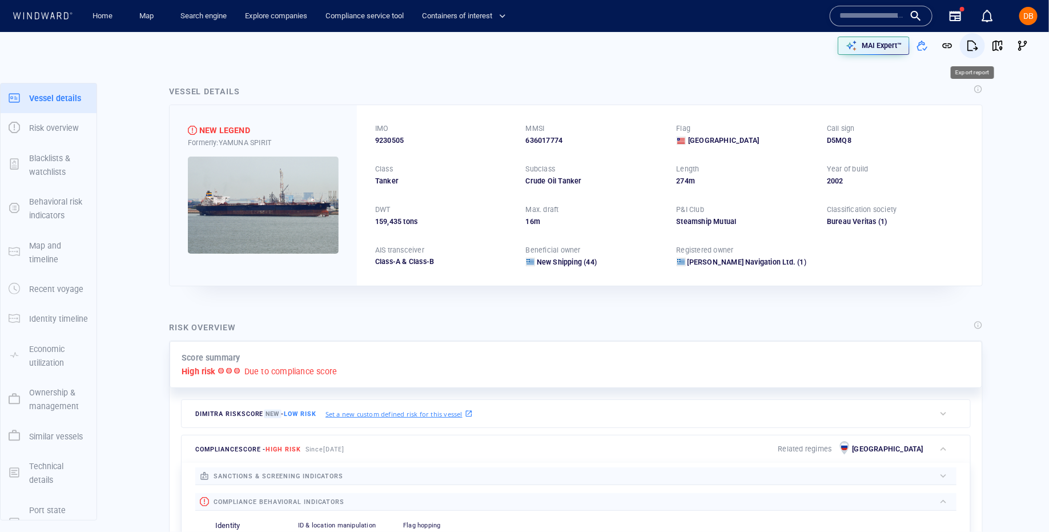
click at [977, 53] on button "button" at bounding box center [972, 45] width 25 height 25
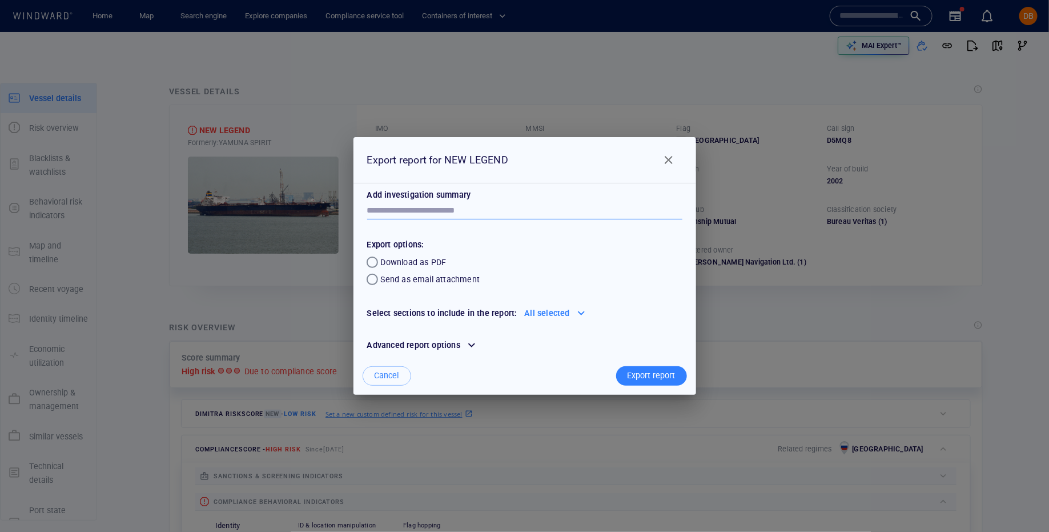
click at [481, 208] on textarea at bounding box center [524, 211] width 315 height 10
paste textarea "**********"
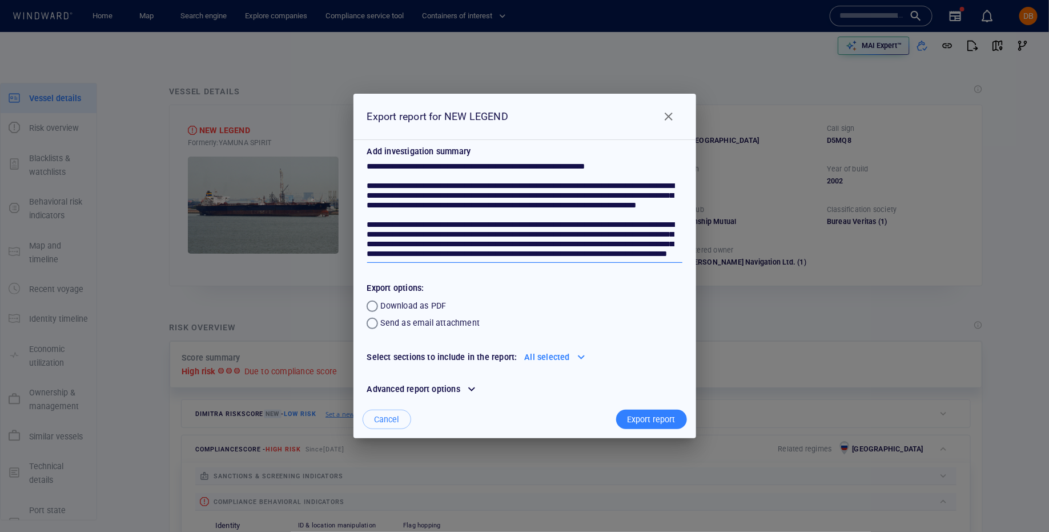
scroll to position [145, 0]
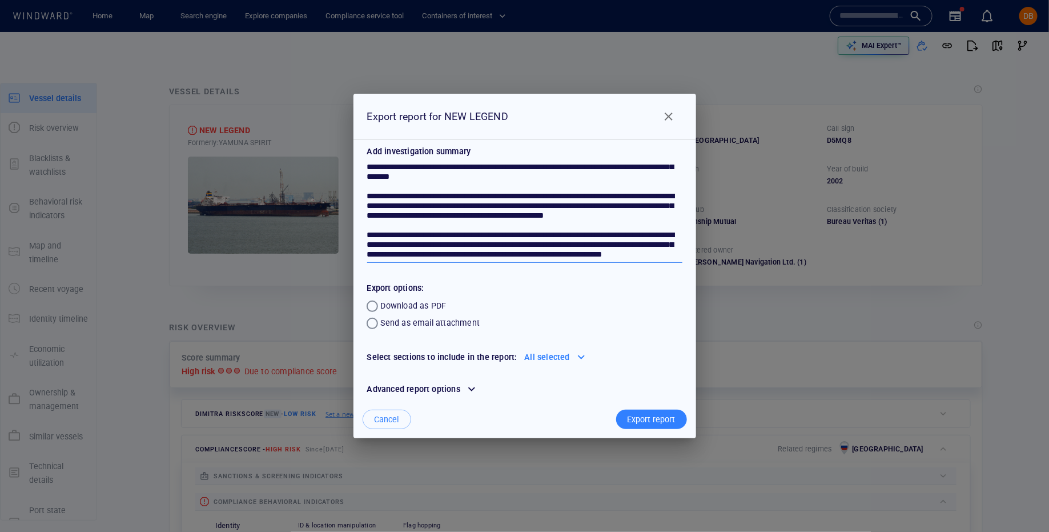
type textarea "**********"
click at [427, 327] on div "Send as email attachment" at bounding box center [430, 323] width 99 height 14
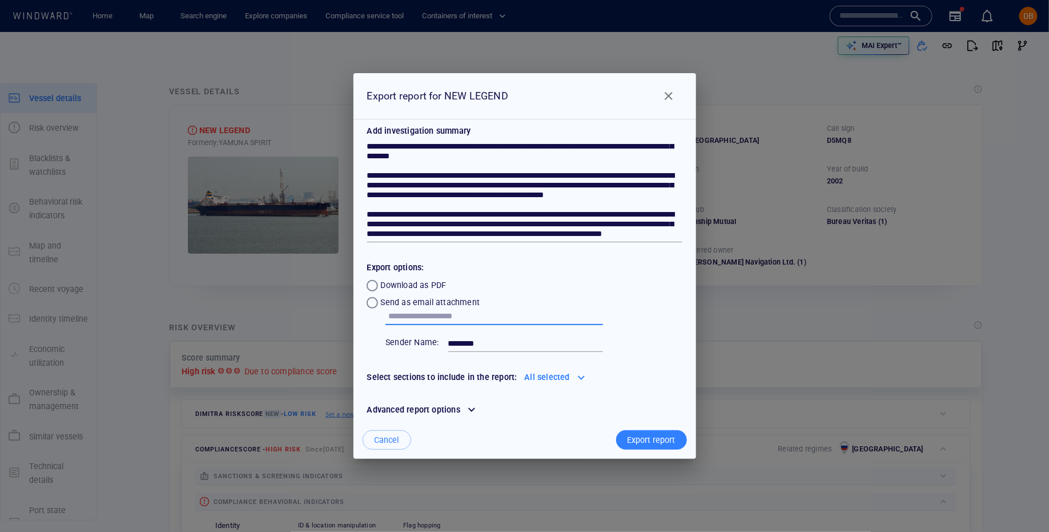
click at [476, 314] on input "text" at bounding box center [495, 316] width 215 height 17
click at [665, 101] on span "Close" at bounding box center [669, 96] width 14 height 14
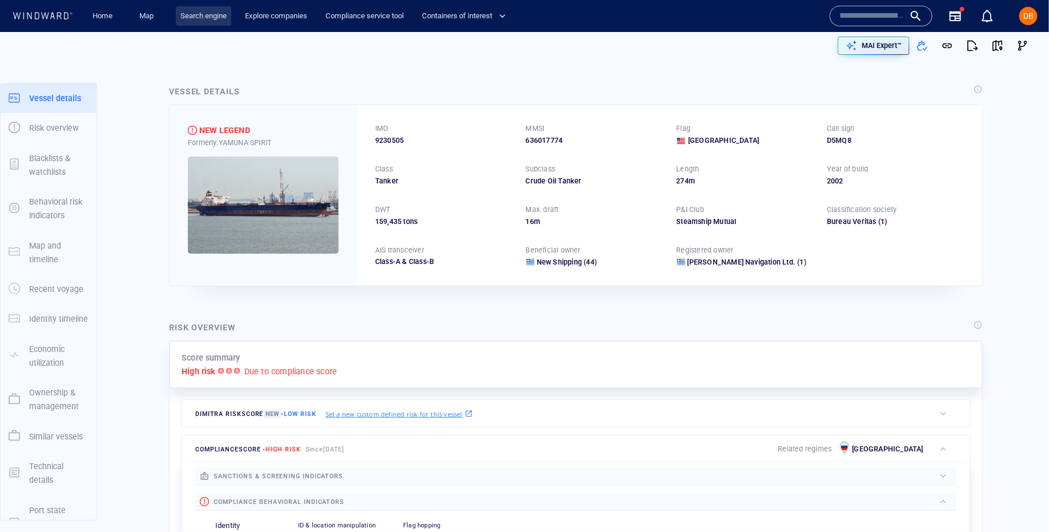
click at [194, 18] on link "Search engine" at bounding box center [203, 16] width 55 height 20
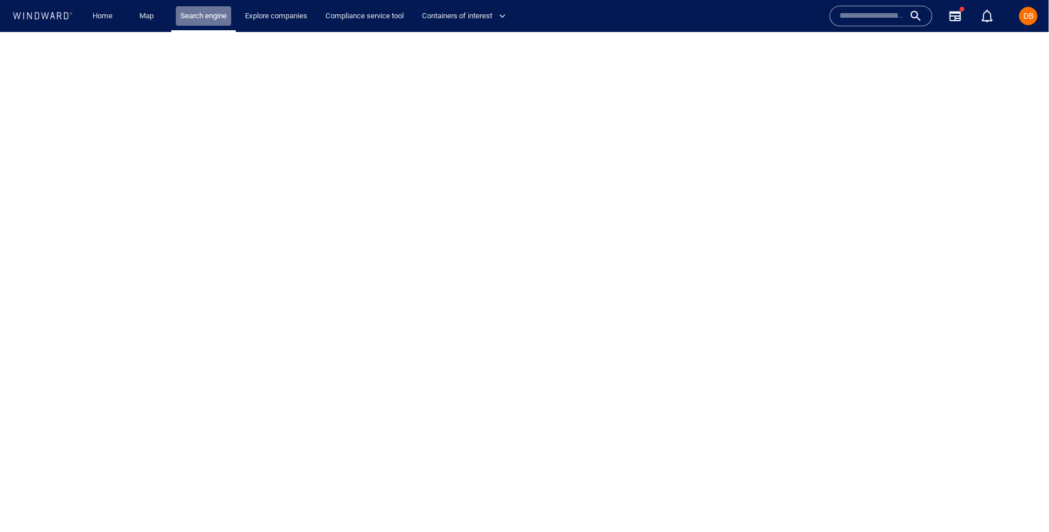
click at [194, 18] on link "Search engine" at bounding box center [203, 16] width 55 height 20
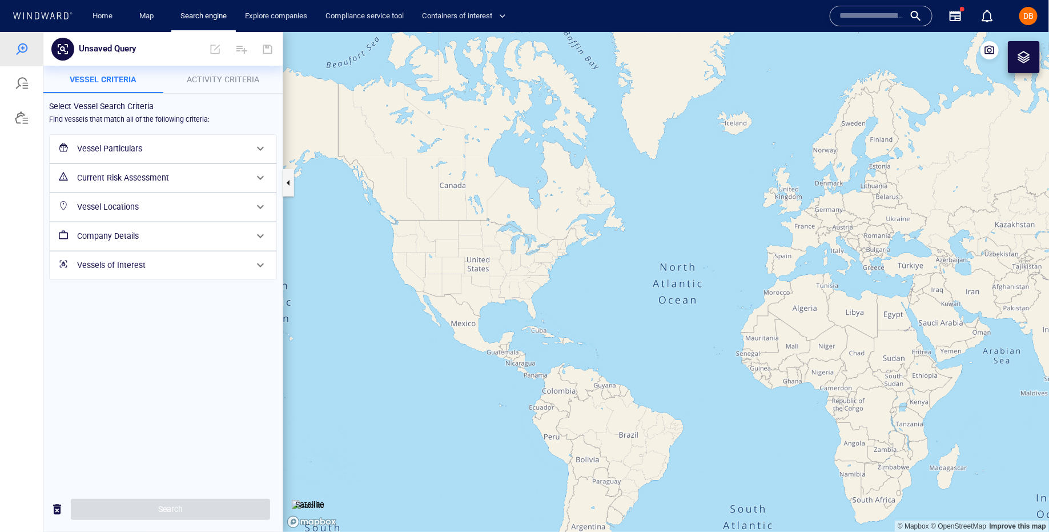
click at [26, 114] on div at bounding box center [22, 117] width 14 height 14
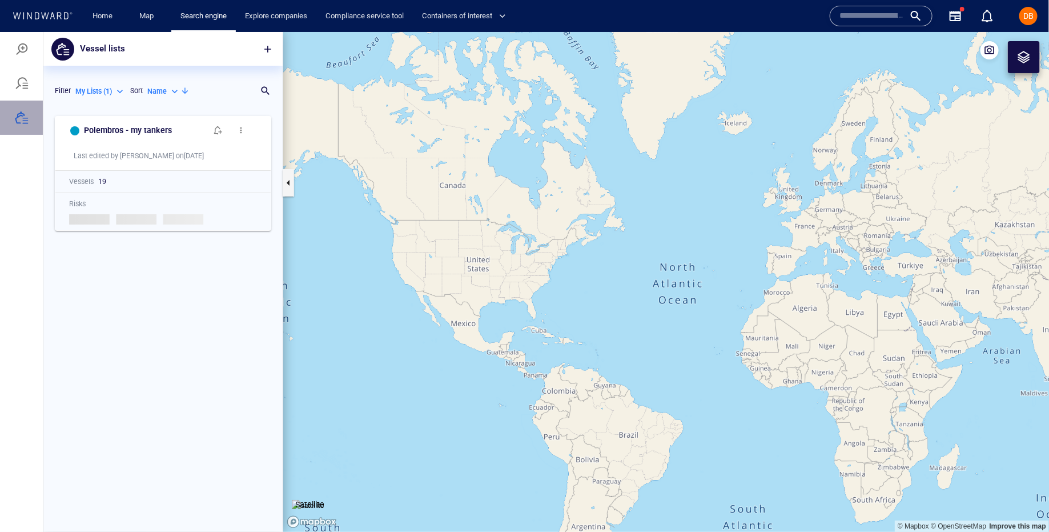
click at [26, 114] on div at bounding box center [22, 117] width 14 height 14
click at [115, 129] on h6 "Polembros - my tankers" at bounding box center [128, 130] width 88 height 14
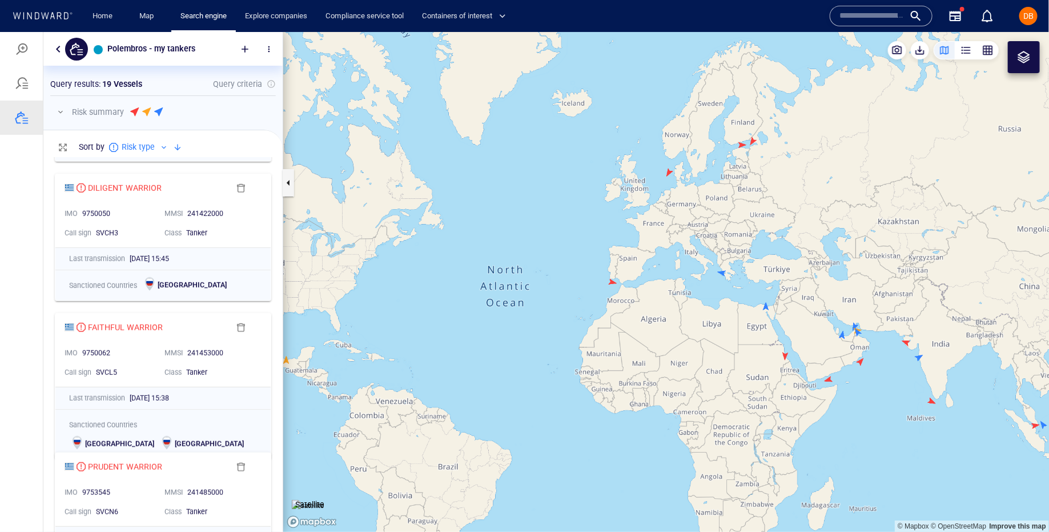
scroll to position [450, 0]
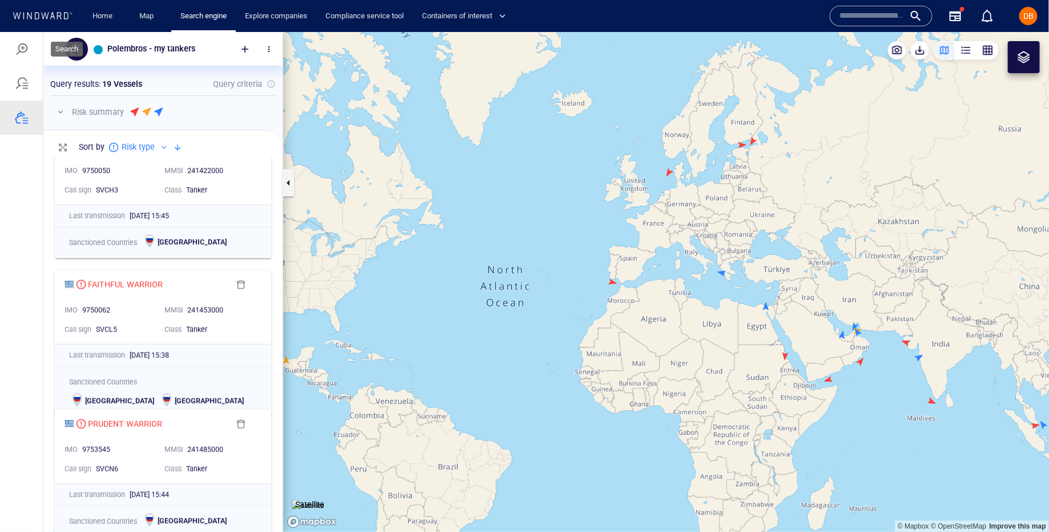
click at [21, 53] on div at bounding box center [22, 49] width 14 height 14
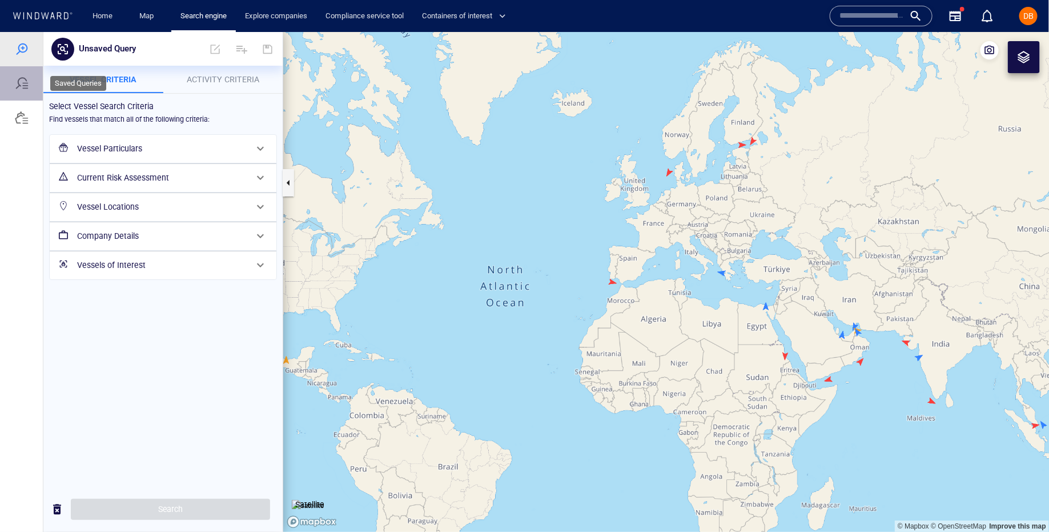
click at [27, 90] on div at bounding box center [21, 83] width 43 height 34
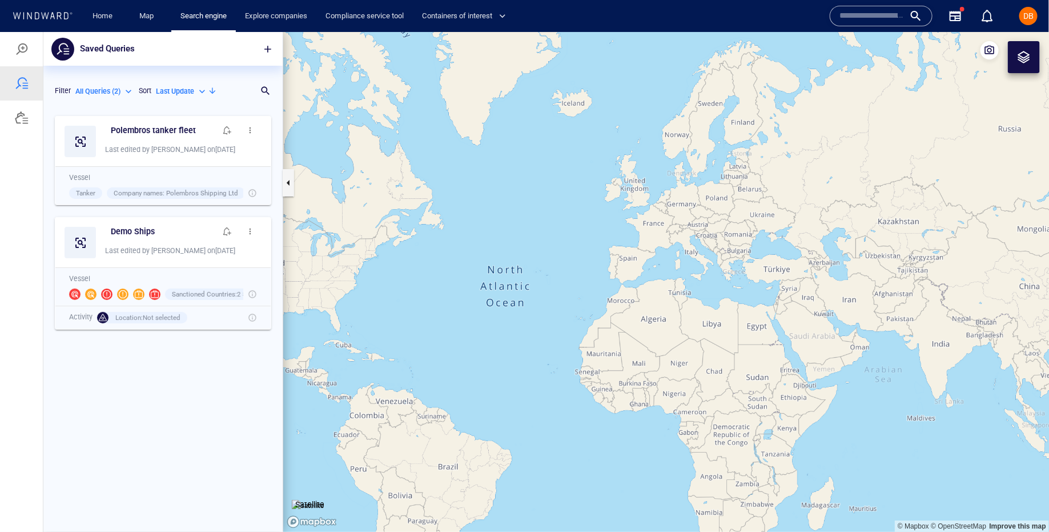
scroll to position [422, 239]
click at [143, 129] on h6 "Polembros tanker fleet" at bounding box center [153, 130] width 85 height 14
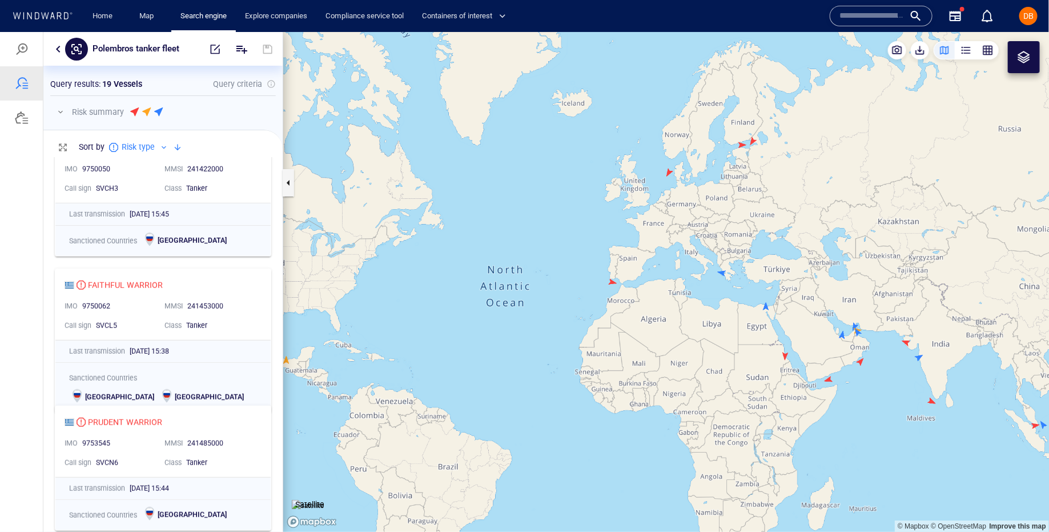
scroll to position [0, 0]
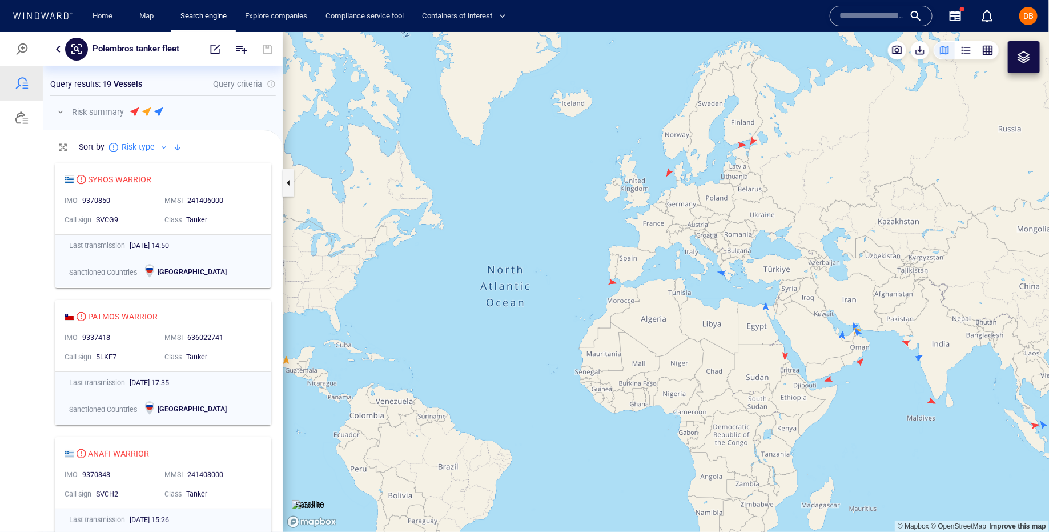
click at [22, 47] on div at bounding box center [22, 49] width 14 height 14
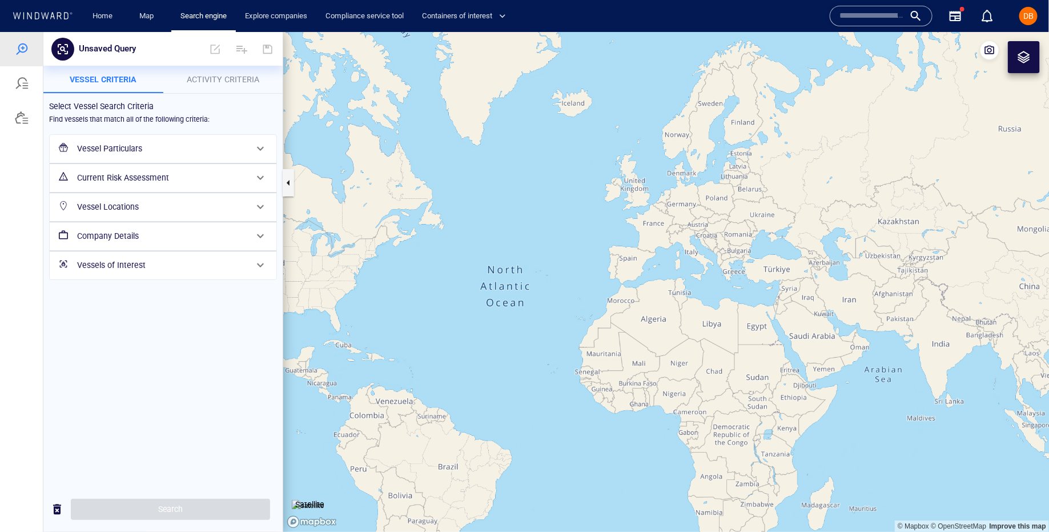
click at [197, 264] on h6 "Vessels of Interest" at bounding box center [162, 265] width 170 height 14
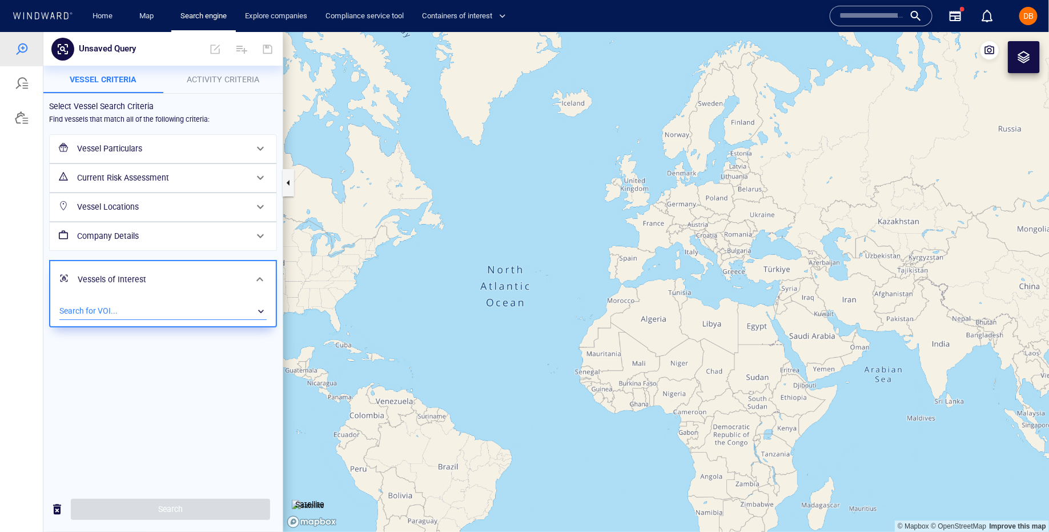
click at [161, 304] on div "​" at bounding box center [162, 310] width 207 height 17
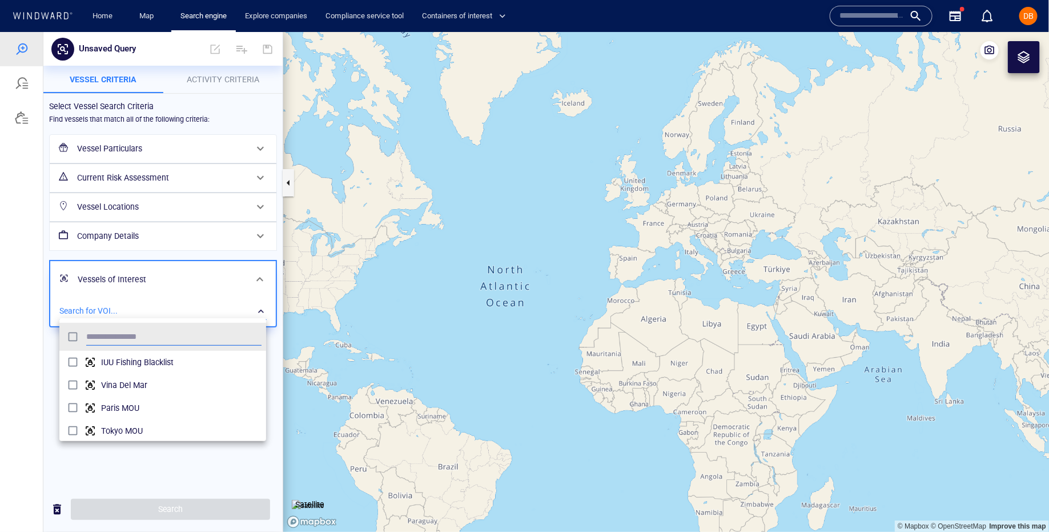
scroll to position [114, 206]
type input "*****"
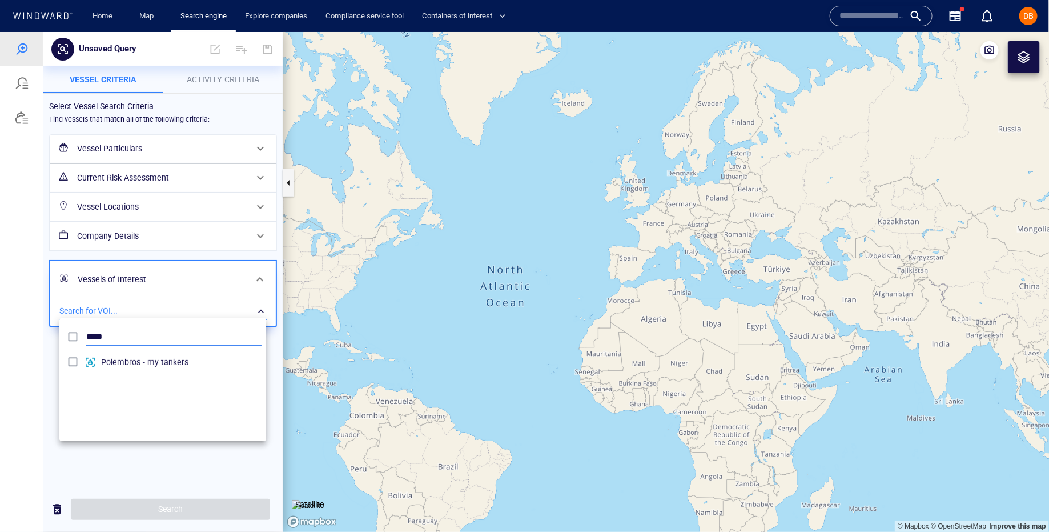
click at [189, 325] on div "*****" at bounding box center [163, 336] width 202 height 22
click at [187, 478] on div at bounding box center [524, 281] width 1049 height 500
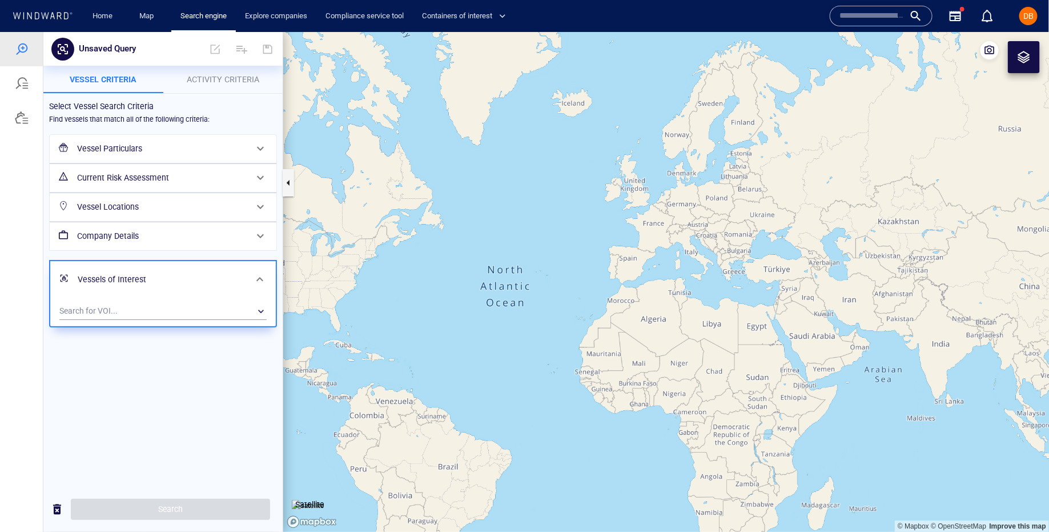
click at [152, 149] on h6 "Vessel Particulars" at bounding box center [162, 148] width 170 height 14
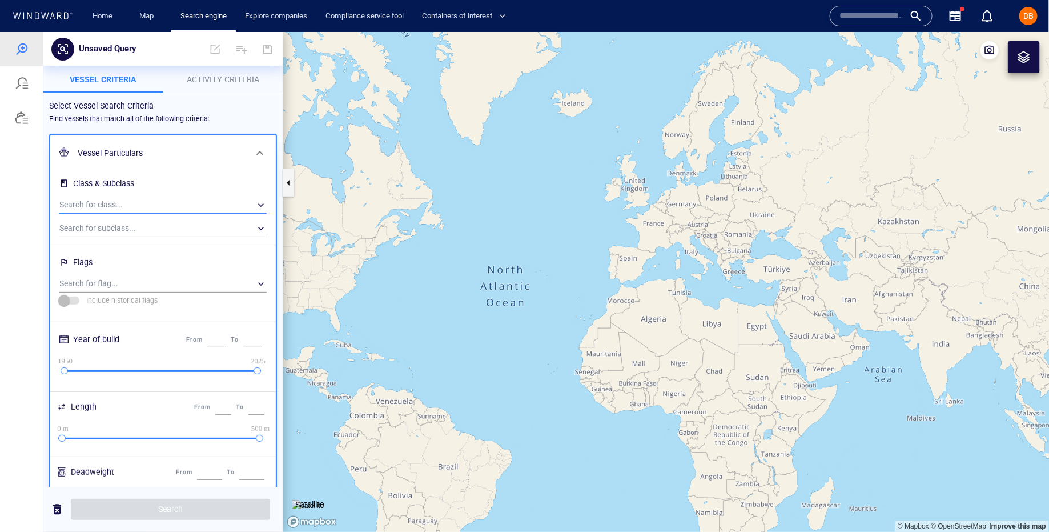
click at [146, 205] on div "​" at bounding box center [162, 204] width 207 height 17
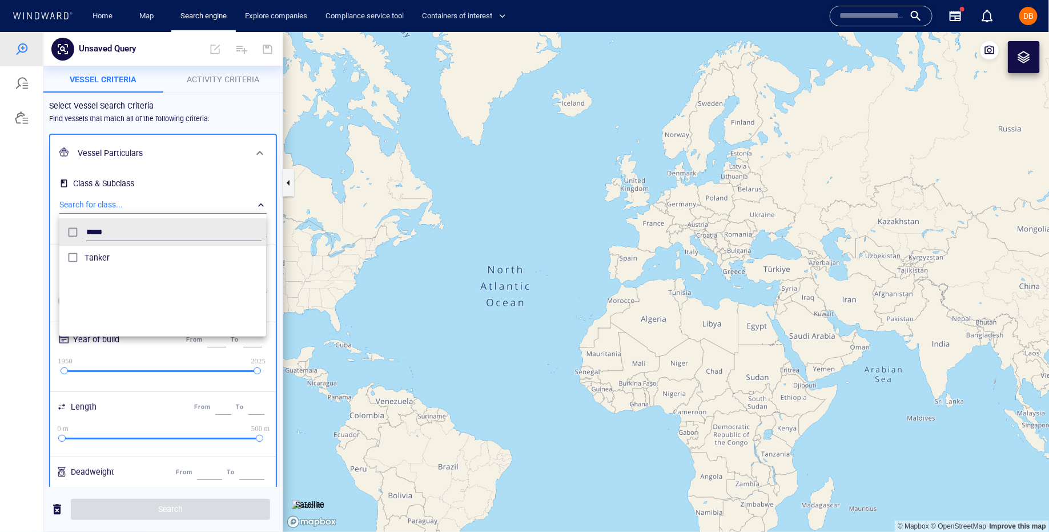
type input "*****"
click at [122, 253] on span "Tanker" at bounding box center [173, 257] width 177 height 14
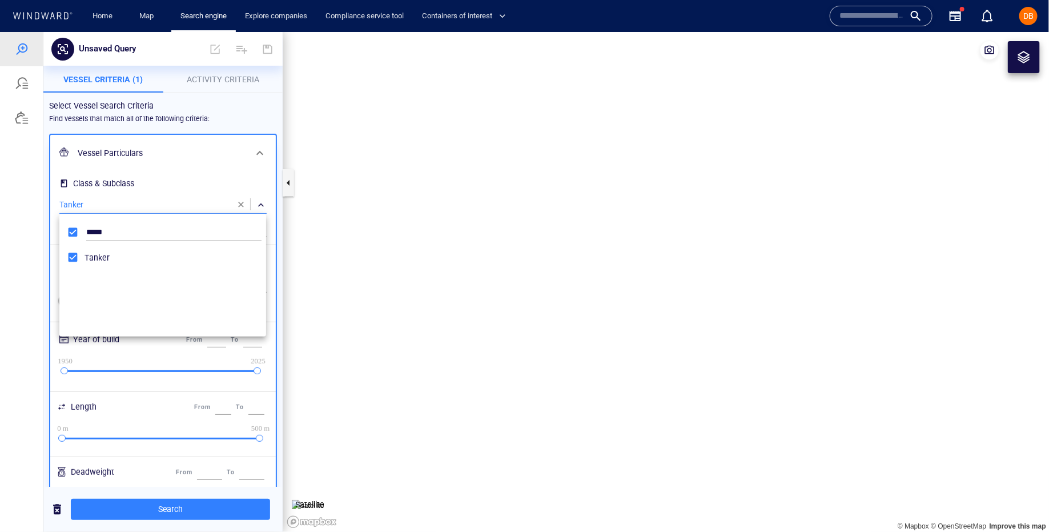
click at [36, 172] on div at bounding box center [524, 281] width 1049 height 500
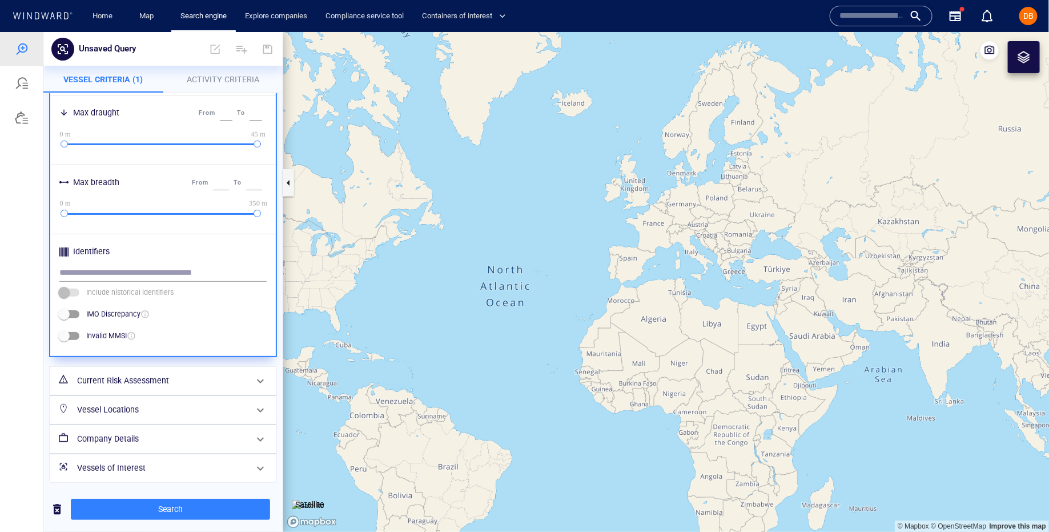
scroll to position [427, 0]
click at [204, 431] on h6 "Company Details" at bounding box center [162, 438] width 170 height 14
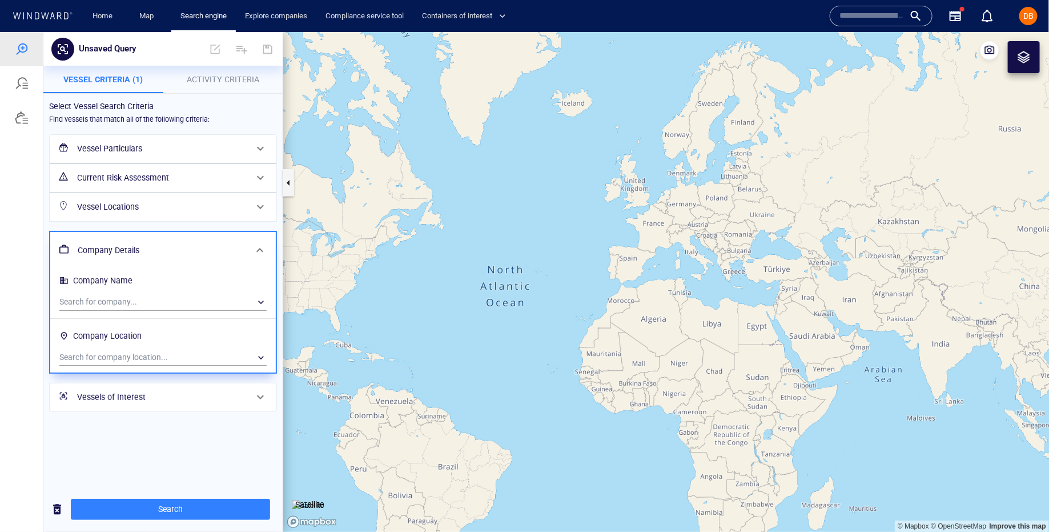
click at [174, 290] on h6 "Company Name" at bounding box center [162, 282] width 207 height 22
click at [174, 298] on div "​" at bounding box center [162, 301] width 207 height 17
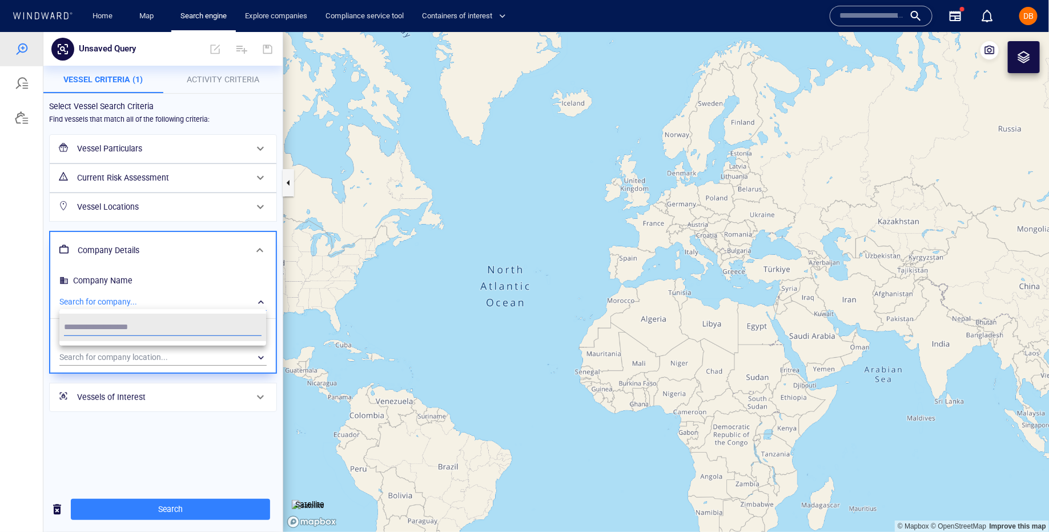
click at [213, 208] on div at bounding box center [524, 281] width 1049 height 500
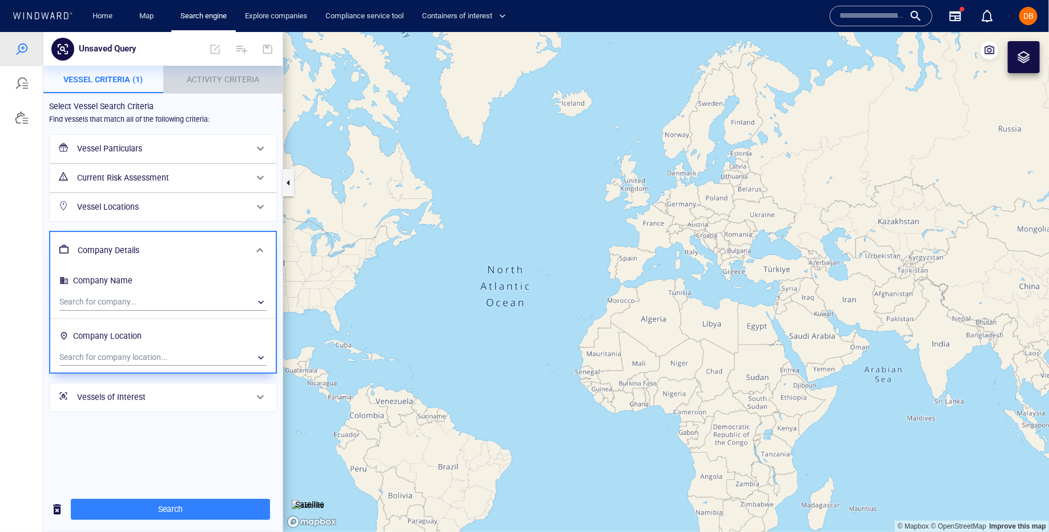
click at [224, 74] on span "Activity Criteria" at bounding box center [223, 78] width 73 height 9
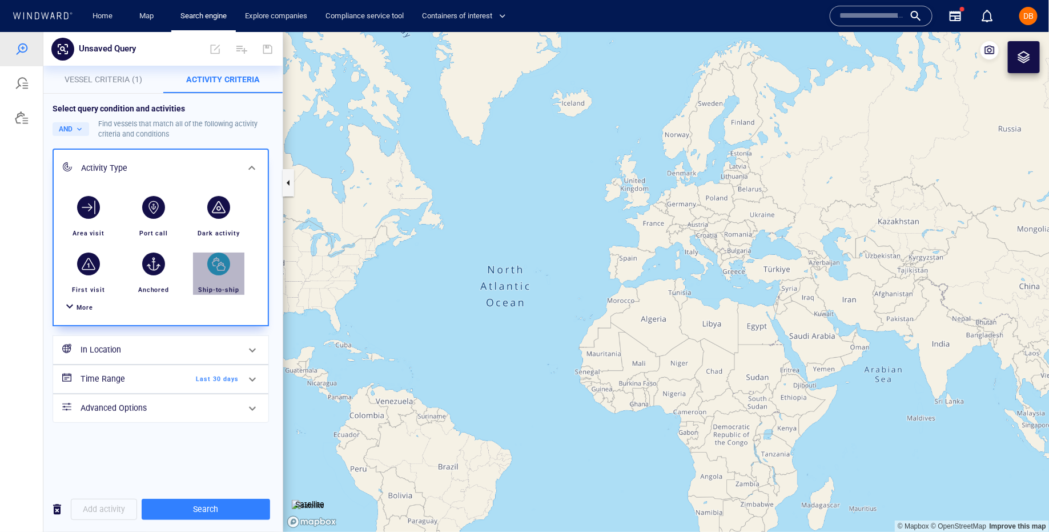
click at [214, 266] on div "button" at bounding box center [218, 263] width 23 height 23
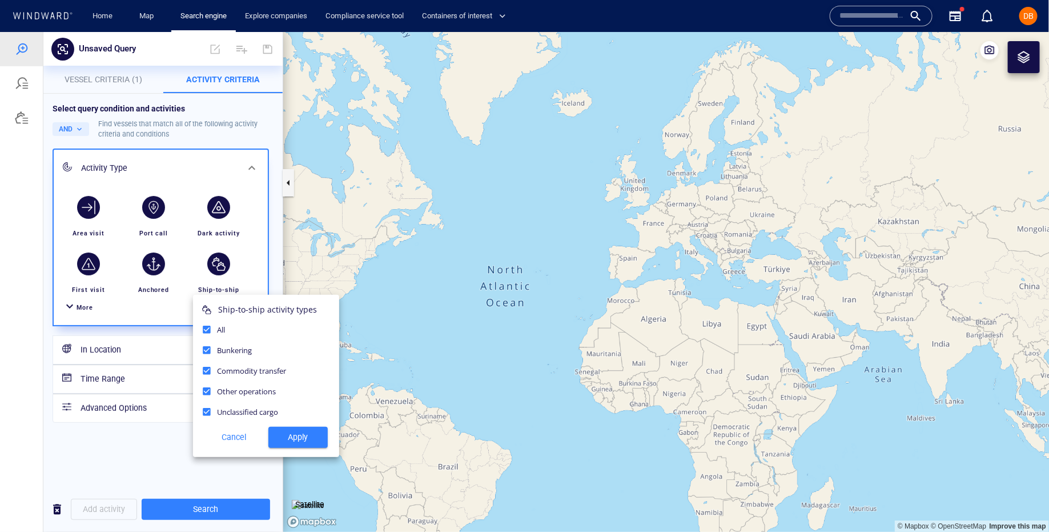
click at [291, 433] on span "Apply" at bounding box center [298, 437] width 41 height 14
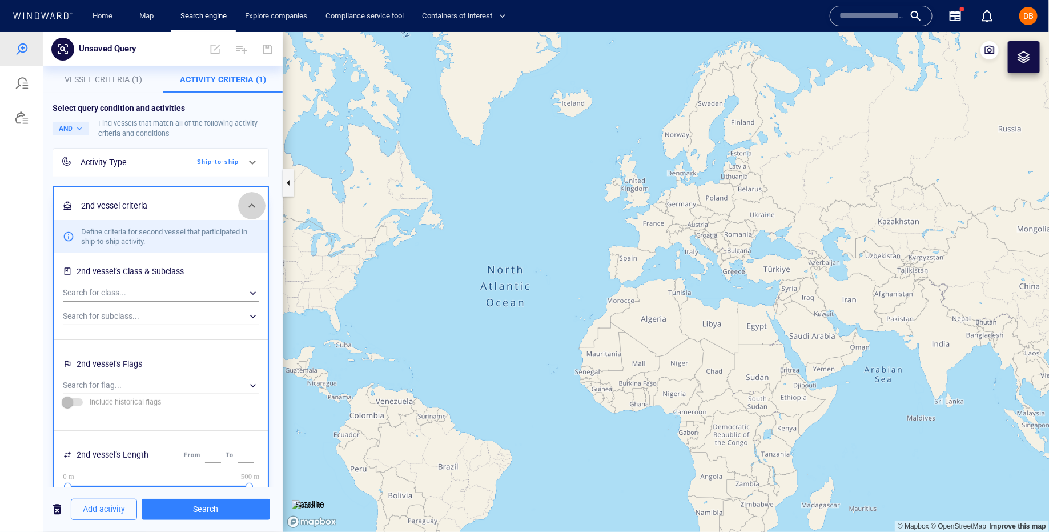
click at [247, 202] on icon at bounding box center [252, 205] width 14 height 14
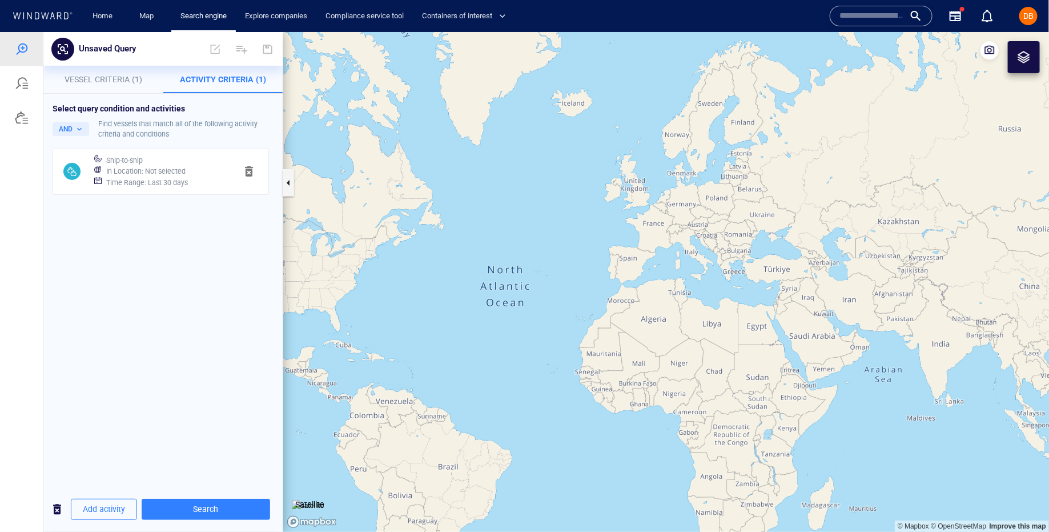
click at [155, 163] on div "In Location : Not selected" at bounding box center [167, 171] width 126 height 16
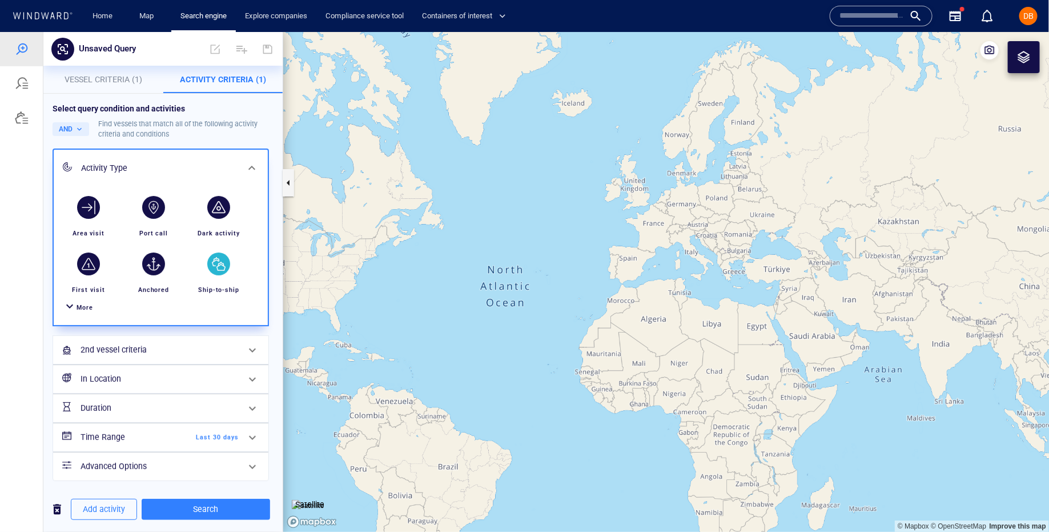
scroll to position [1, 0]
click at [154, 352] on h6 "2nd vessel criteria" at bounding box center [160, 349] width 158 height 14
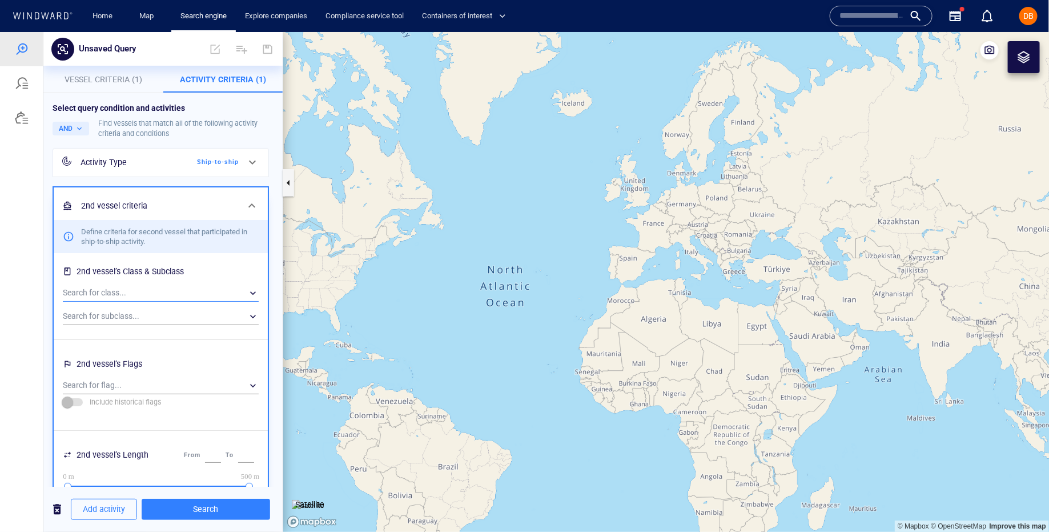
click at [144, 292] on div "​" at bounding box center [161, 292] width 196 height 17
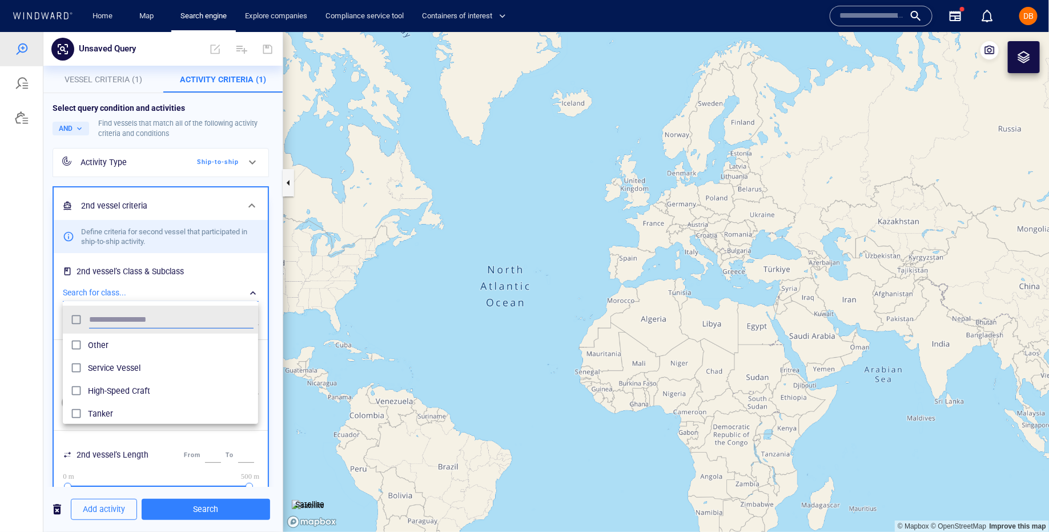
scroll to position [143, 0]
click at [202, 203] on div at bounding box center [524, 281] width 1049 height 500
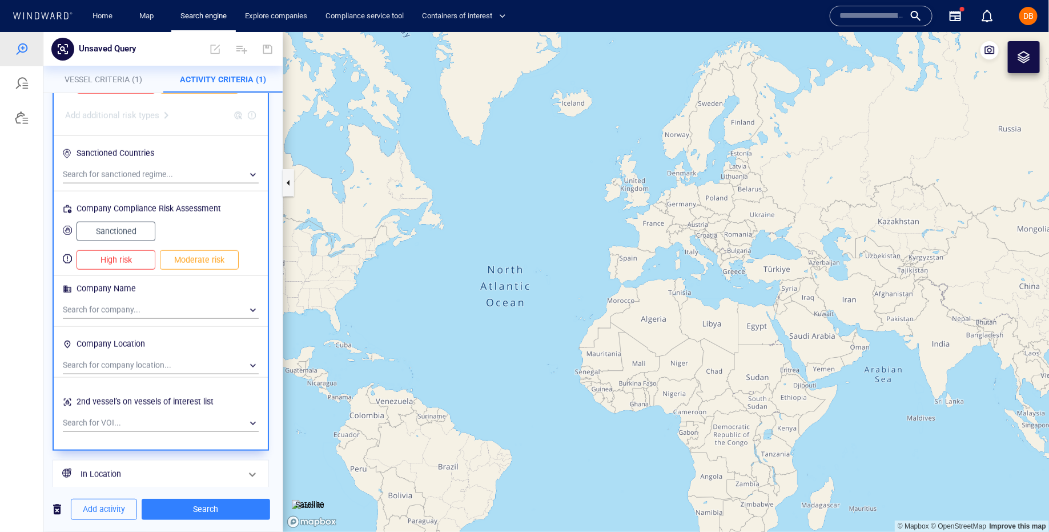
scroll to position [675, 0]
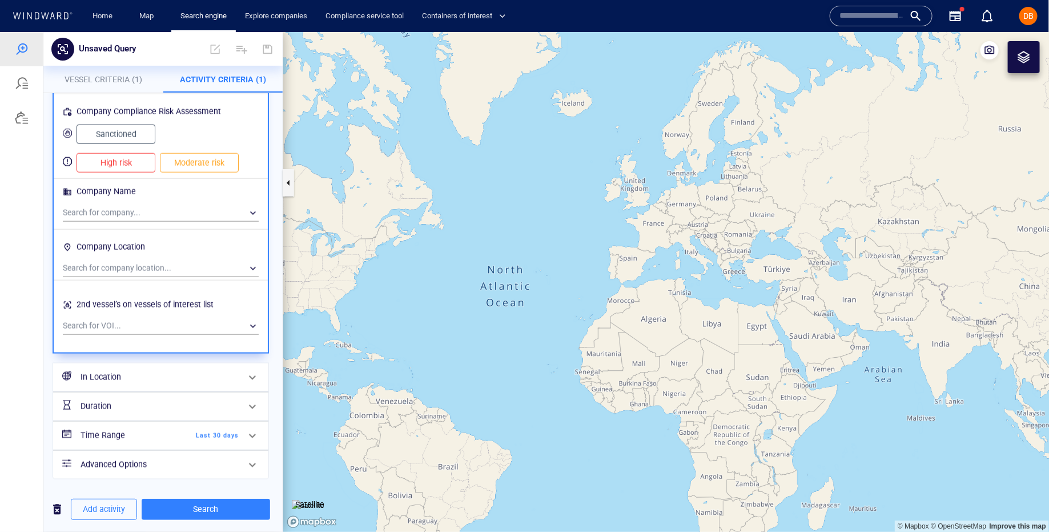
click at [198, 314] on h6 "2nd vessel’s on vessels of interest list" at bounding box center [161, 306] width 196 height 22
click at [195, 315] on h6 "2nd vessel’s on vessels of interest list" at bounding box center [161, 306] width 196 height 22
click at [193, 322] on div "​" at bounding box center [161, 325] width 196 height 17
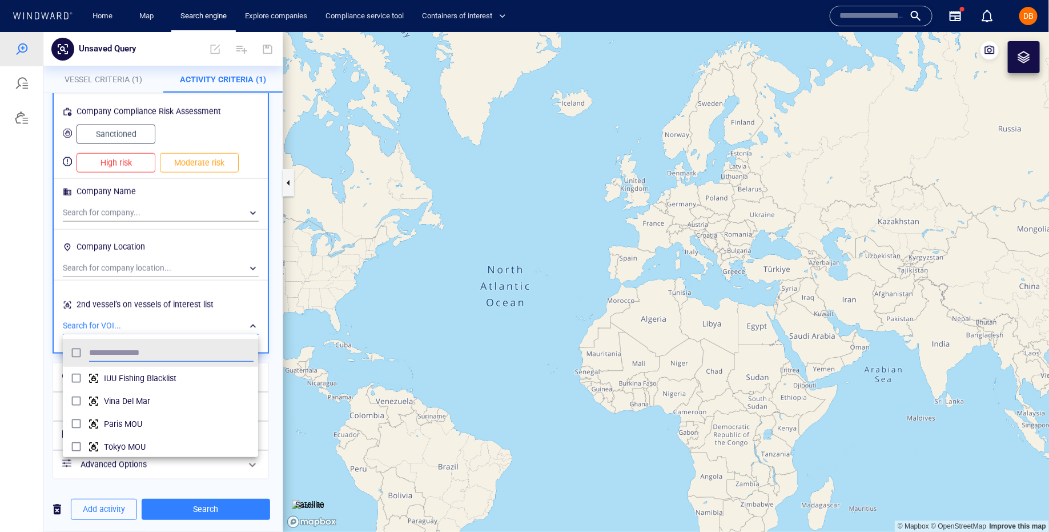
scroll to position [114, 195]
type input "***"
click at [165, 378] on span "Polembros - my tankers" at bounding box center [179, 378] width 150 height 14
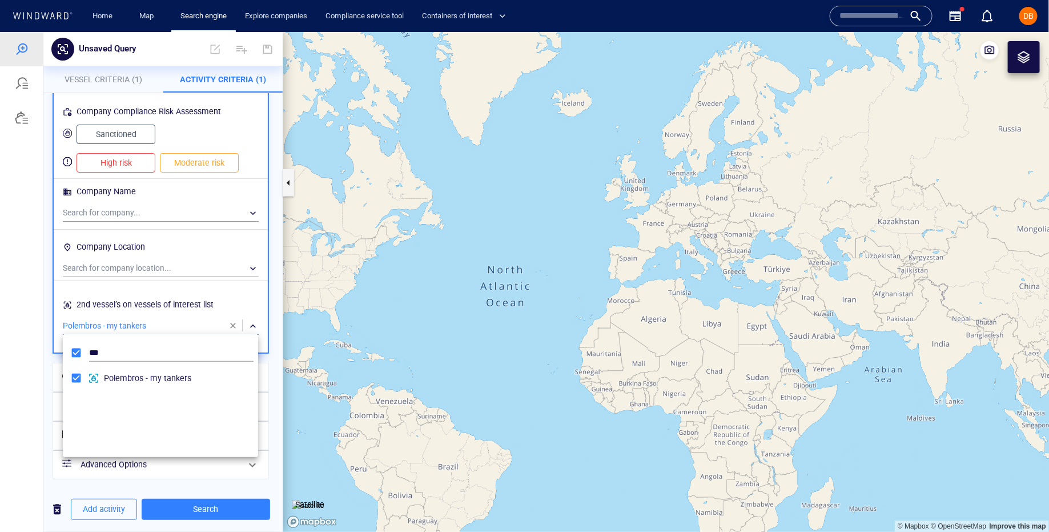
click at [254, 318] on div at bounding box center [524, 281] width 1049 height 500
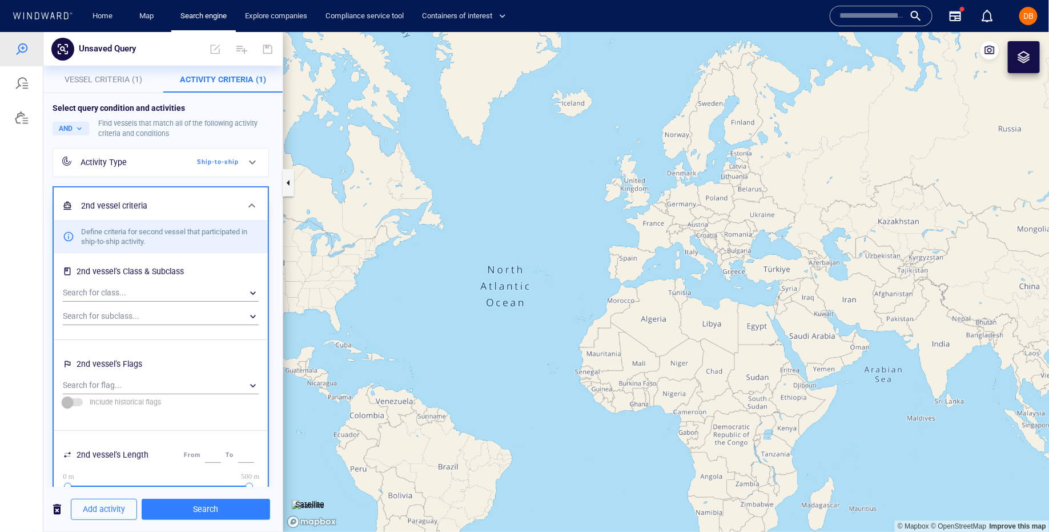
click at [132, 79] on span "Vessel Criteria (1)" at bounding box center [104, 78] width 78 height 9
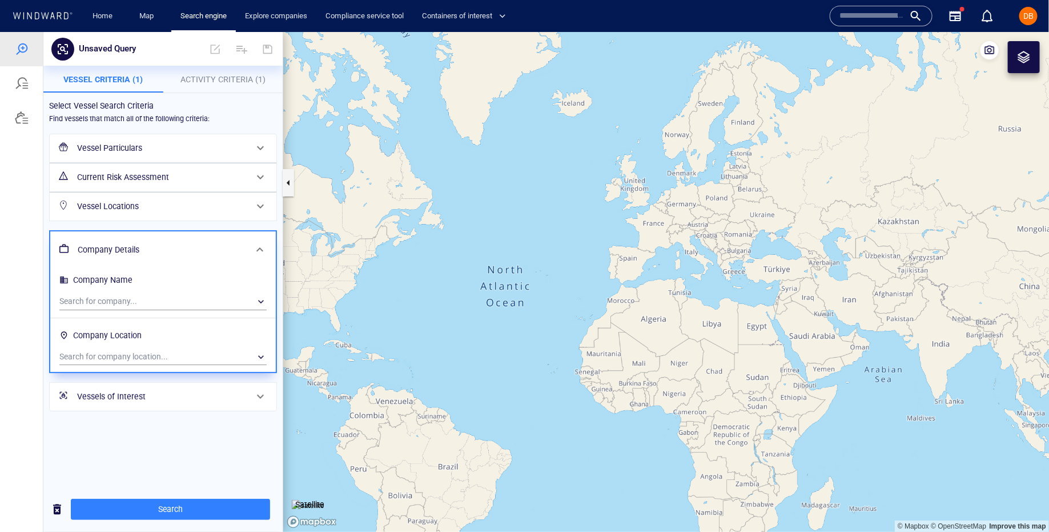
click at [168, 172] on h6 "Current Risk Assessment" at bounding box center [162, 177] width 170 height 14
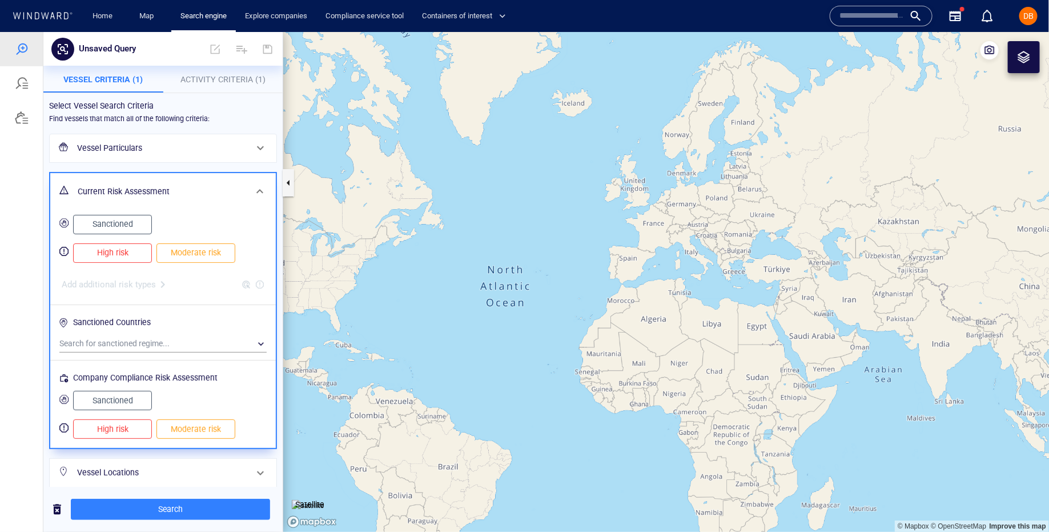
click at [140, 255] on span "High risk" at bounding box center [112, 252] width 55 height 14
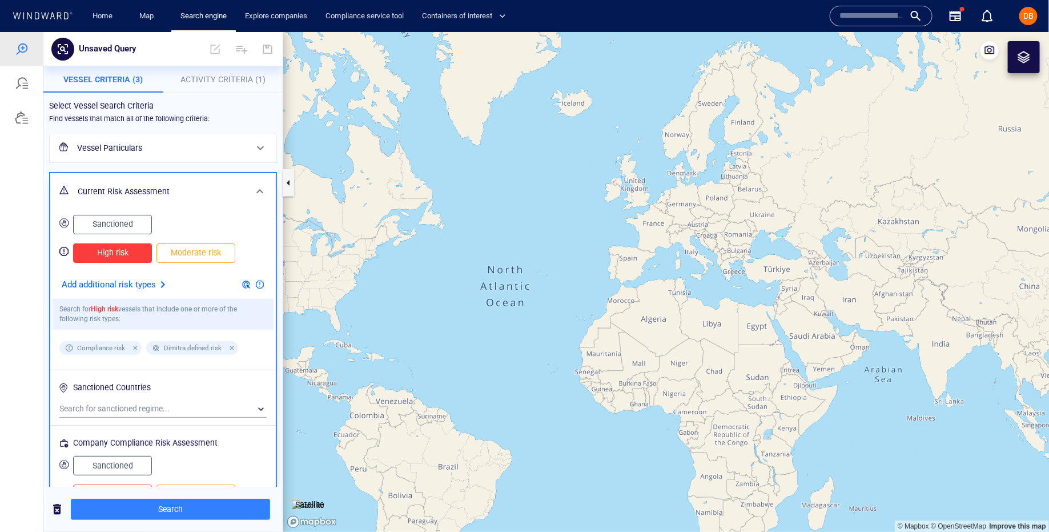
click at [137, 232] on button "Sanctioned" at bounding box center [112, 223] width 79 height 19
click at [216, 74] on span "Activity Criteria (1)" at bounding box center [223, 78] width 85 height 9
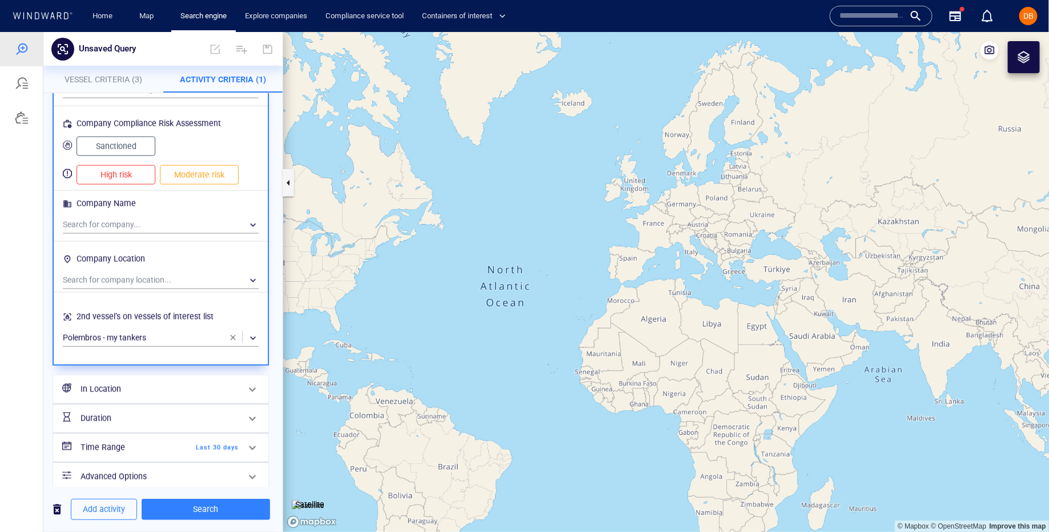
scroll to position [675, 0]
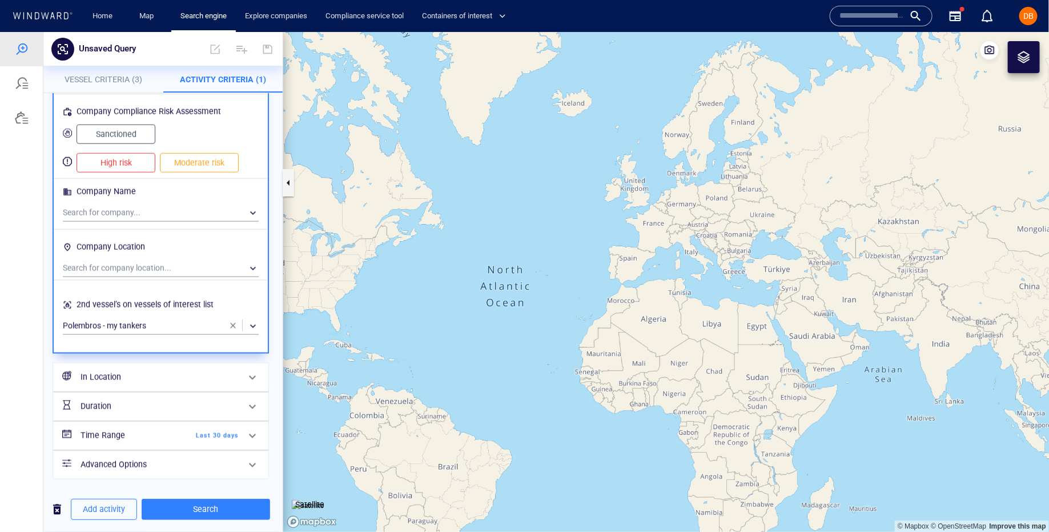
click at [220, 403] on div "Duration" at bounding box center [159, 405] width 167 height 23
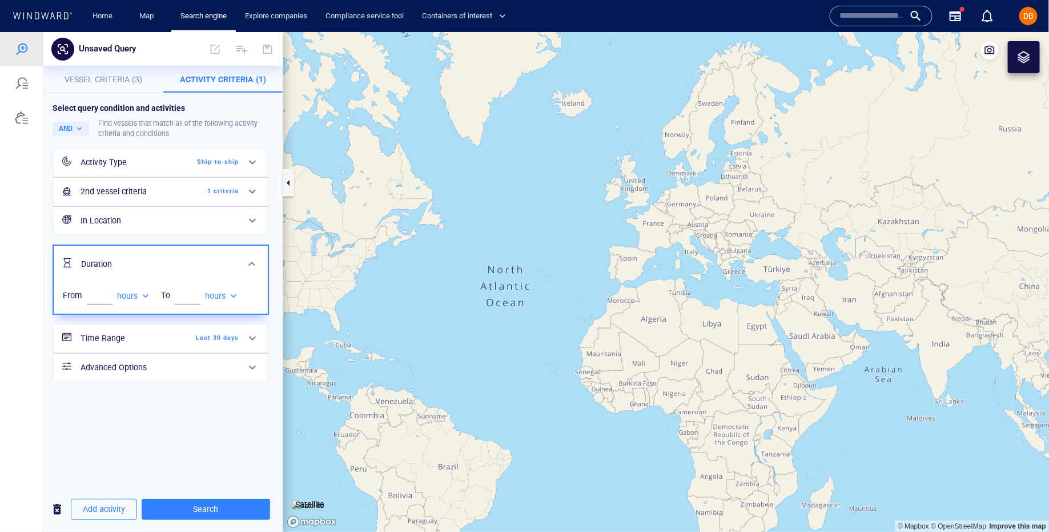
click at [241, 262] on div at bounding box center [251, 263] width 27 height 27
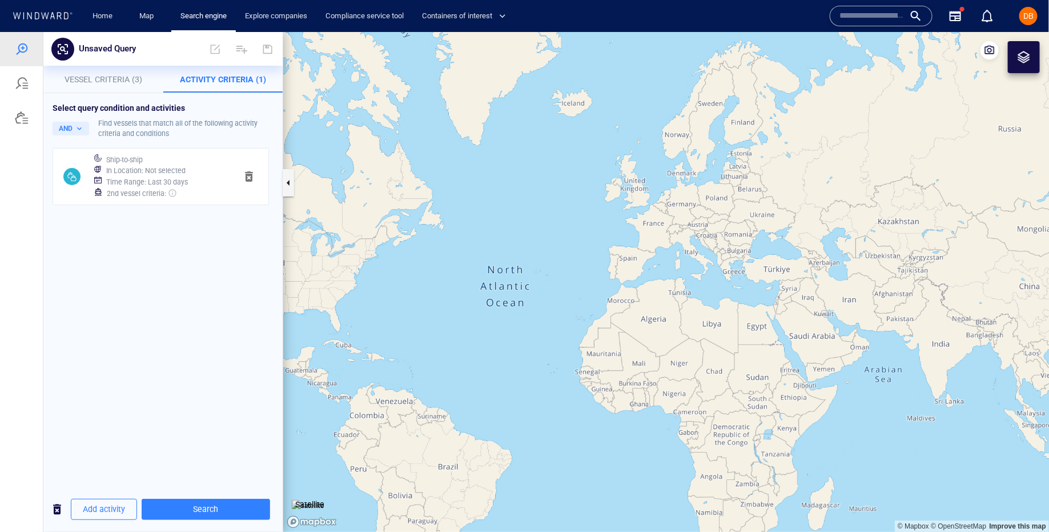
click at [171, 180] on h6 "Time Range : Last 30 days" at bounding box center [147, 181] width 82 height 11
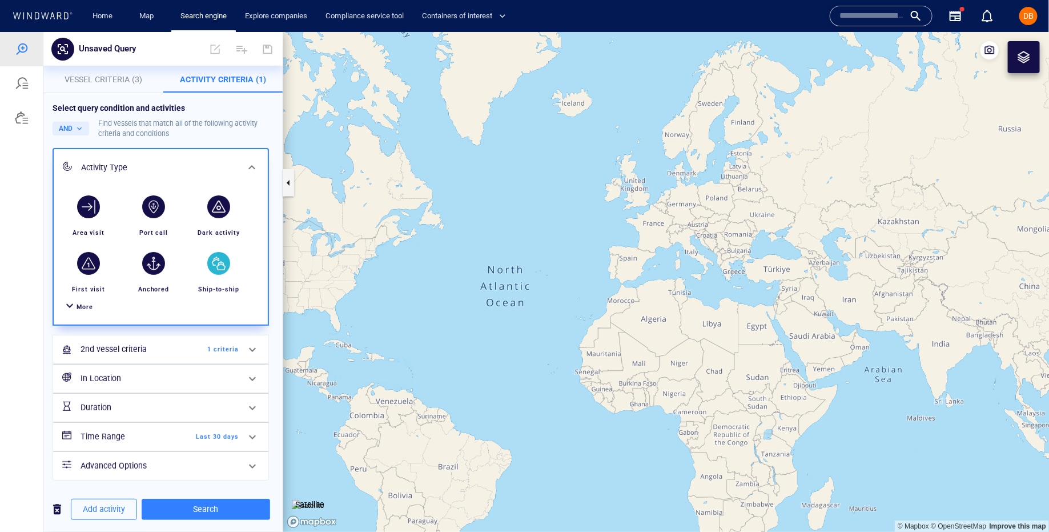
scroll to position [1, 0]
click at [202, 424] on div "Time Range Last 30 days" at bounding box center [159, 435] width 167 height 23
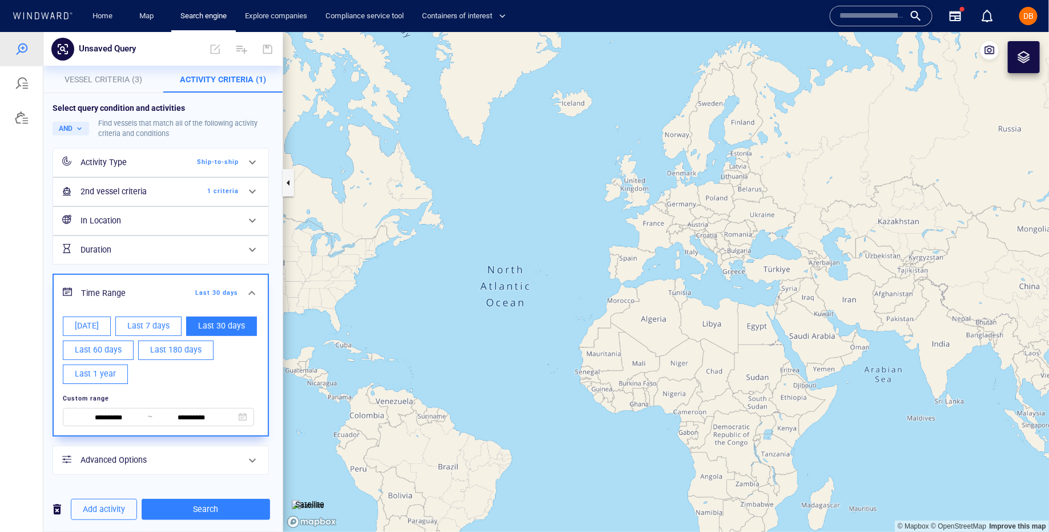
click at [105, 372] on span "Last 1 year" at bounding box center [95, 373] width 41 height 14
type input "**********"
click at [251, 286] on span at bounding box center [252, 293] width 14 height 14
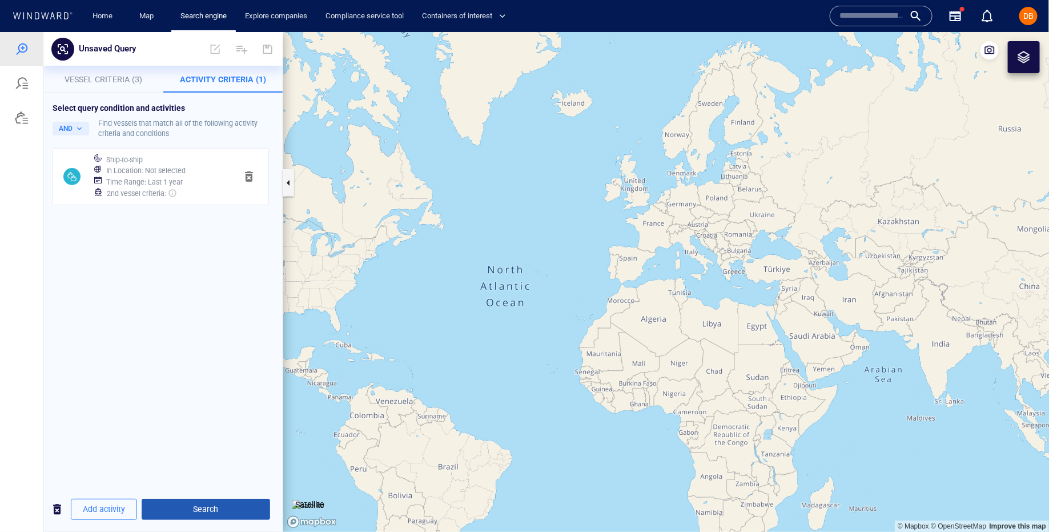
click at [222, 498] on button "Search" at bounding box center [206, 508] width 129 height 21
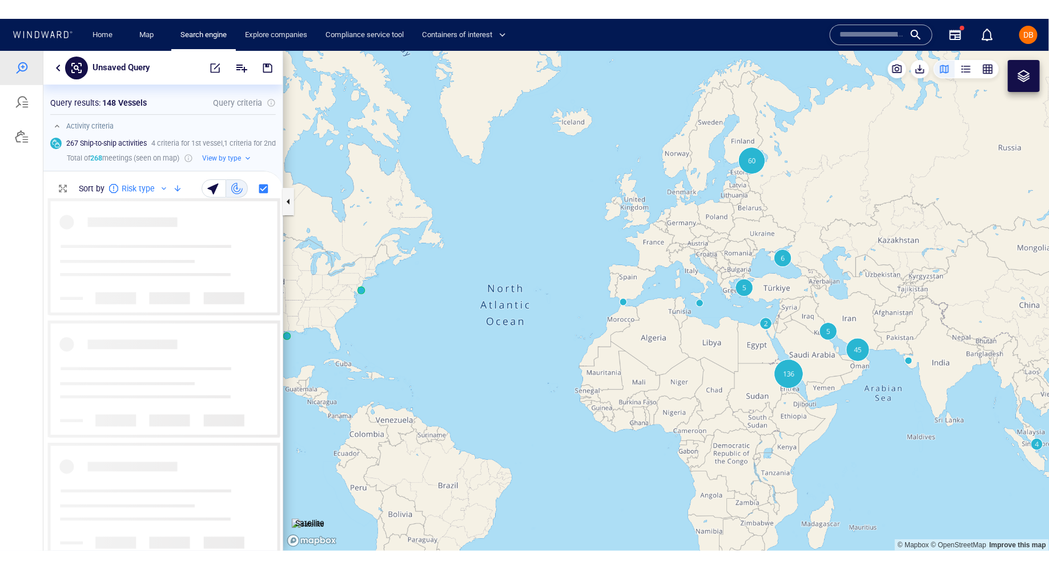
scroll to position [352, 239]
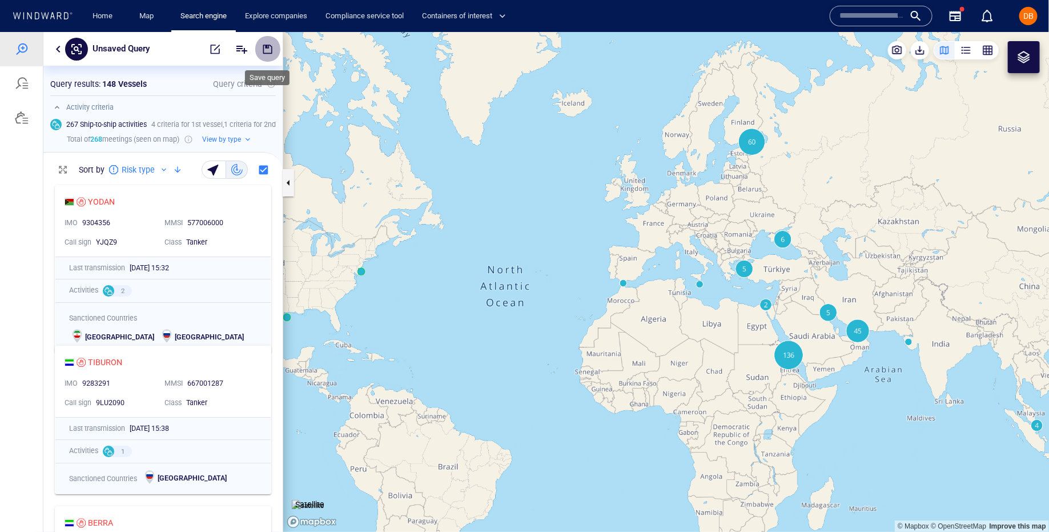
click at [268, 46] on span "button" at bounding box center [267, 48] width 11 height 11
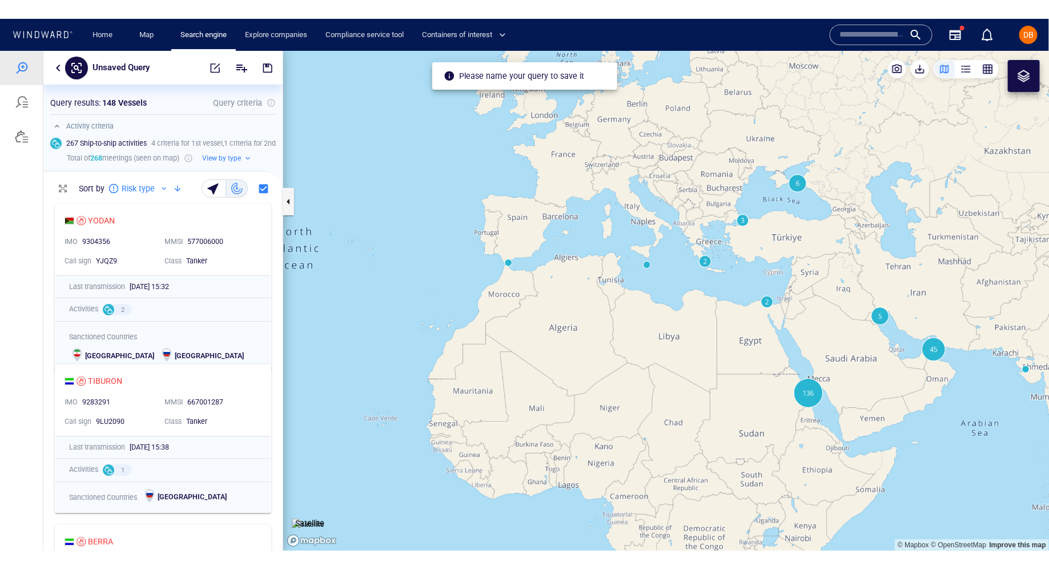
scroll to position [389, 239]
